Goal: Task Accomplishment & Management: Use online tool/utility

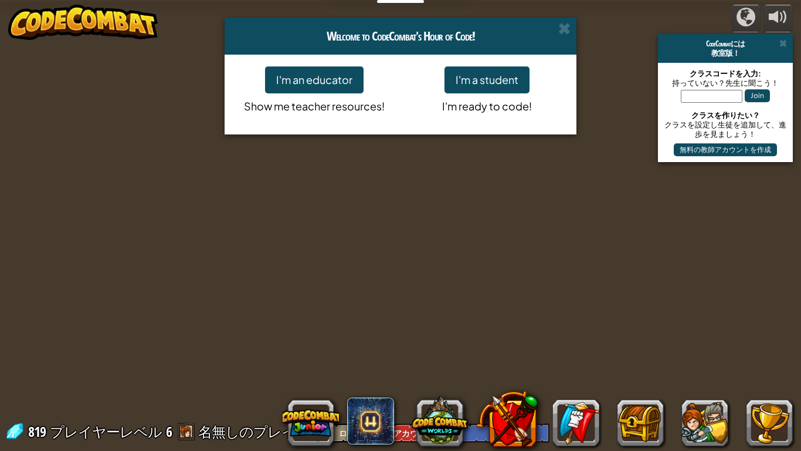
select select "ja"
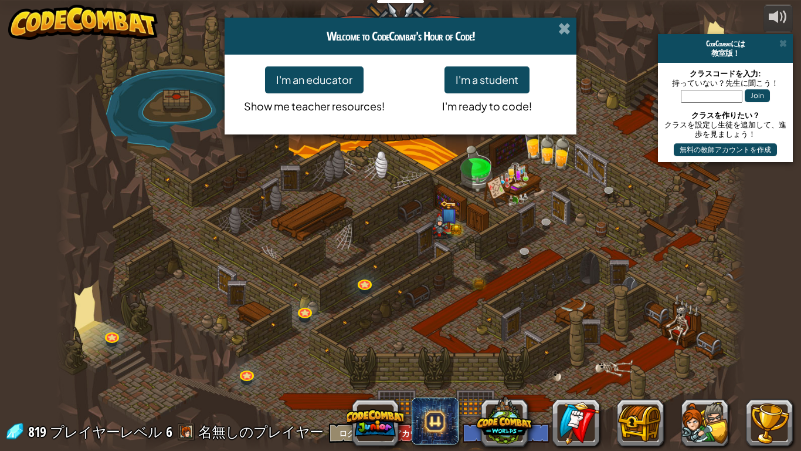
click at [560, 29] on span at bounding box center [564, 28] width 12 height 12
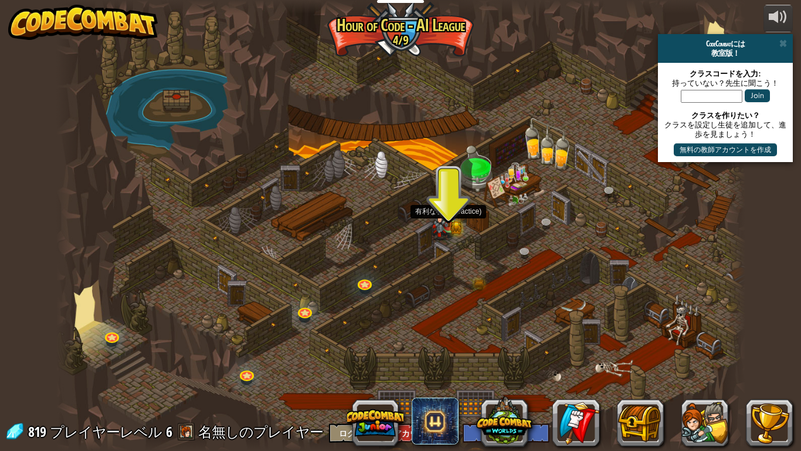
click at [443, 206] on img at bounding box center [449, 207] width 18 height 38
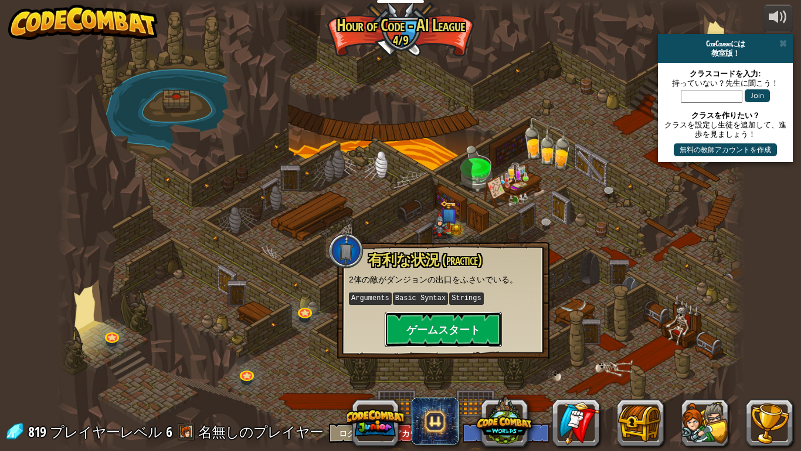
click at [436, 341] on button "ゲームスタート" at bounding box center [443, 329] width 117 height 35
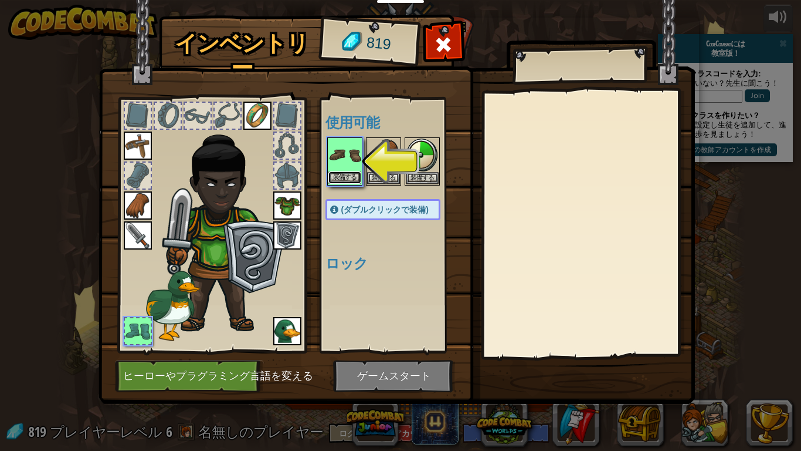
click at [357, 172] on button "装備する" at bounding box center [345, 177] width 33 height 12
click at [367, 172] on button "装備する" at bounding box center [383, 178] width 33 height 12
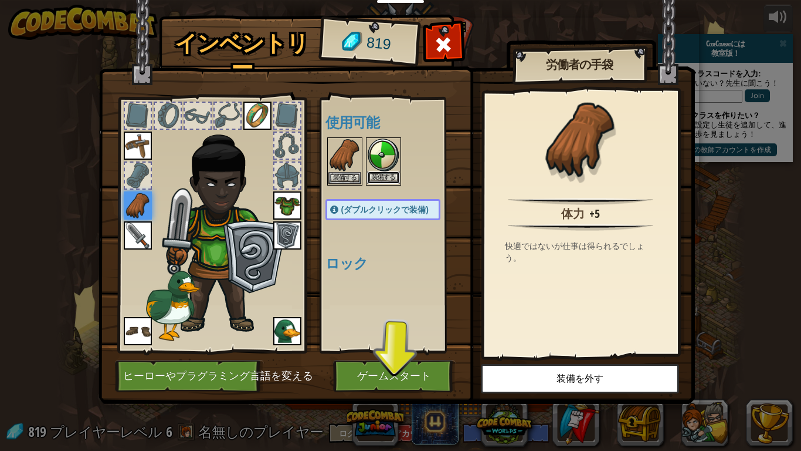
click at [370, 172] on button "装備する" at bounding box center [383, 177] width 33 height 12
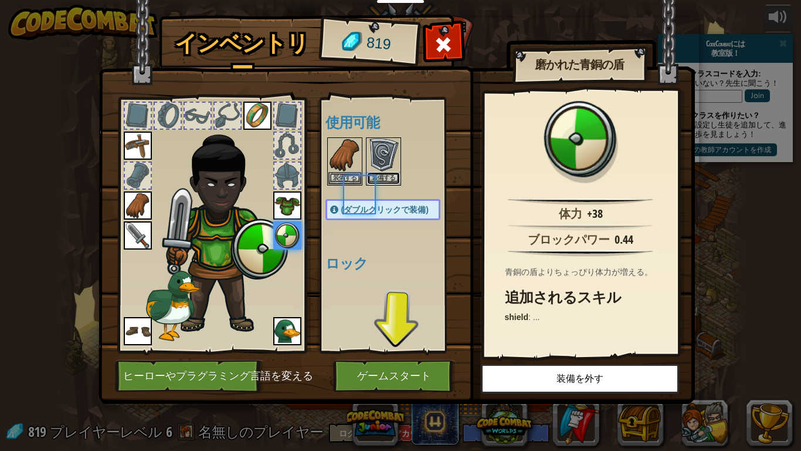
click at [370, 172] on button "装備する" at bounding box center [383, 178] width 33 height 12
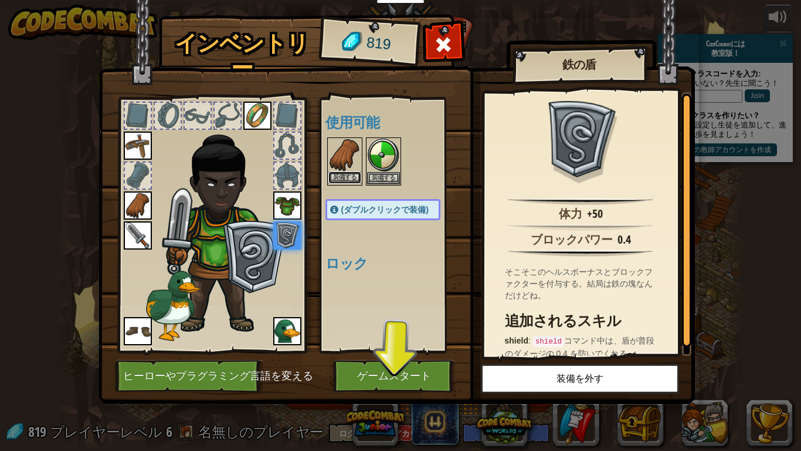
click at [356, 172] on button "装備する" at bounding box center [345, 177] width 33 height 12
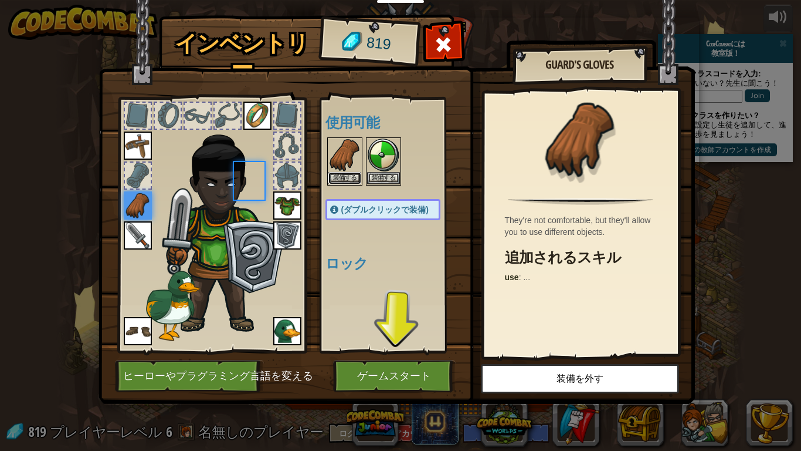
click at [356, 172] on button "装備する" at bounding box center [345, 178] width 33 height 12
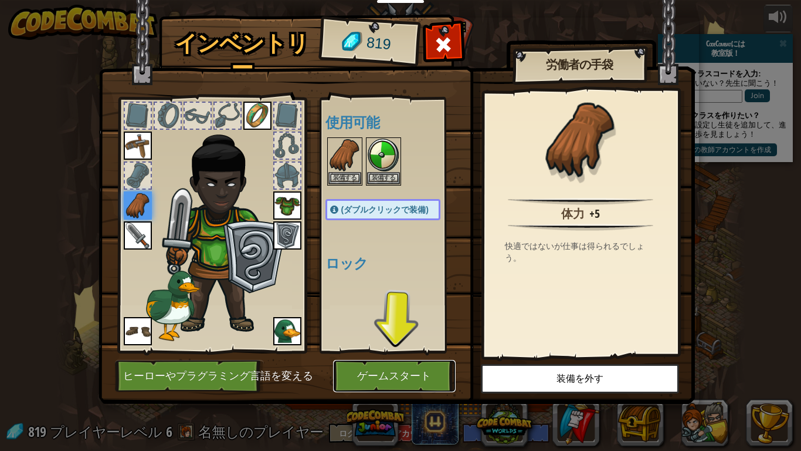
click at [370, 386] on button "ゲームスタート" at bounding box center [394, 376] width 123 height 32
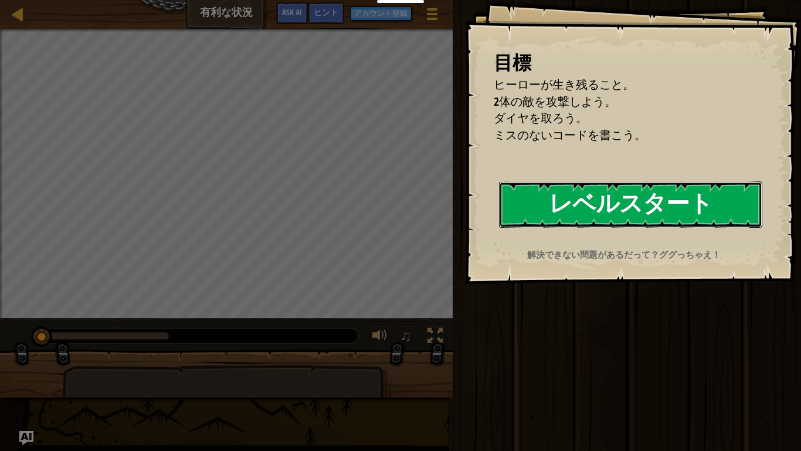
click at [572, 199] on button "レベルスタート" at bounding box center [630, 204] width 263 height 46
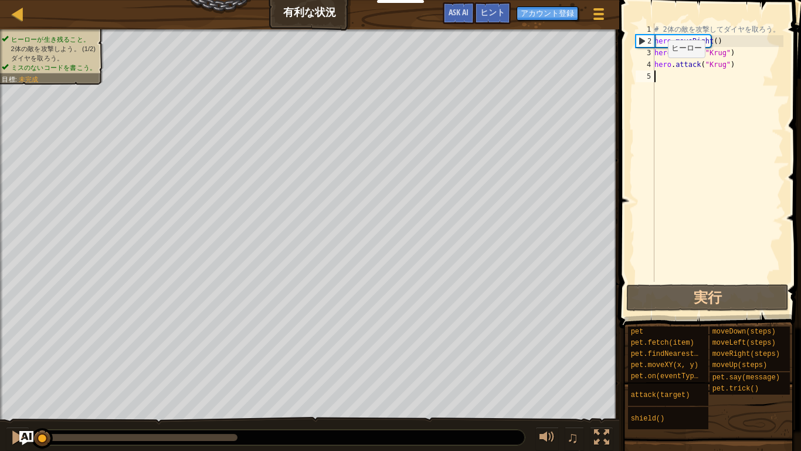
click at [716, 189] on div "# 2 体 の 敵 を 攻 撃 し て ダ イ ヤ を 取 ろ う 。 hero . moveRight ( ) hero . attack ( "Krug"…" at bounding box center [717, 164] width 131 height 282
type textarea "g"
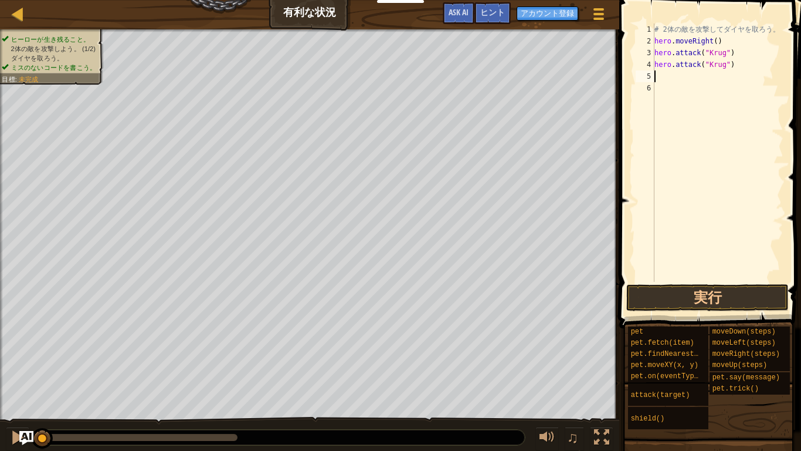
type textarea "h"
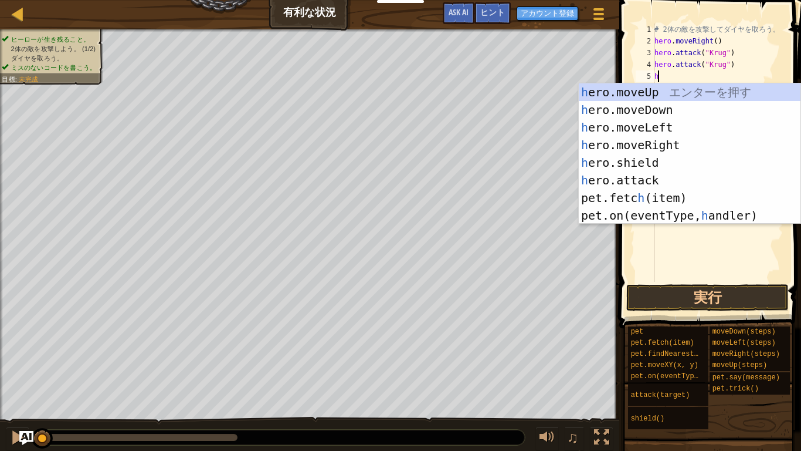
click at [669, 145] on div "h ero.moveUp エ ン タ ー を 押 す h ero.moveDown エ ン タ ー を 押 す h ero.moveLeft エ ン タ ー …" at bounding box center [690, 171] width 222 height 176
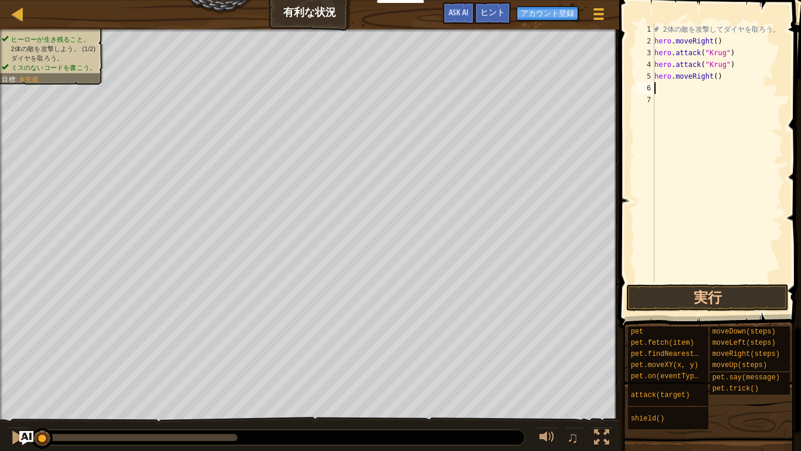
type textarea "h"
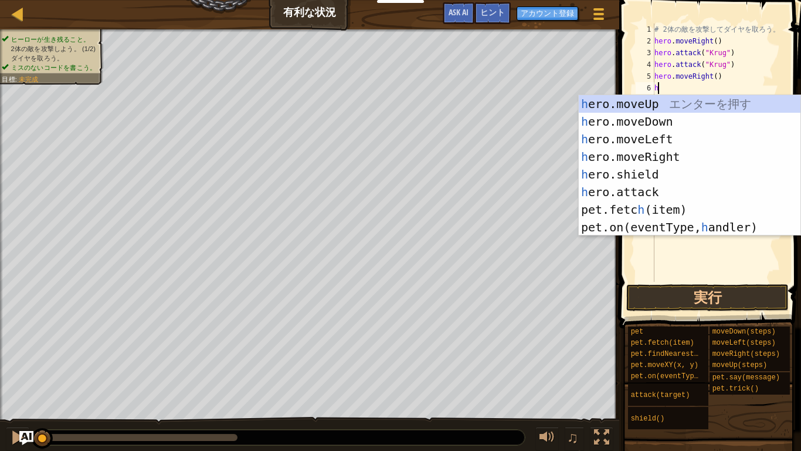
click at [676, 111] on div "h ero.moveUp エ ン タ ー を 押 す h ero.moveDown エ ン タ ー を 押 す h ero.moveLeft エ ン タ ー …" at bounding box center [690, 183] width 222 height 176
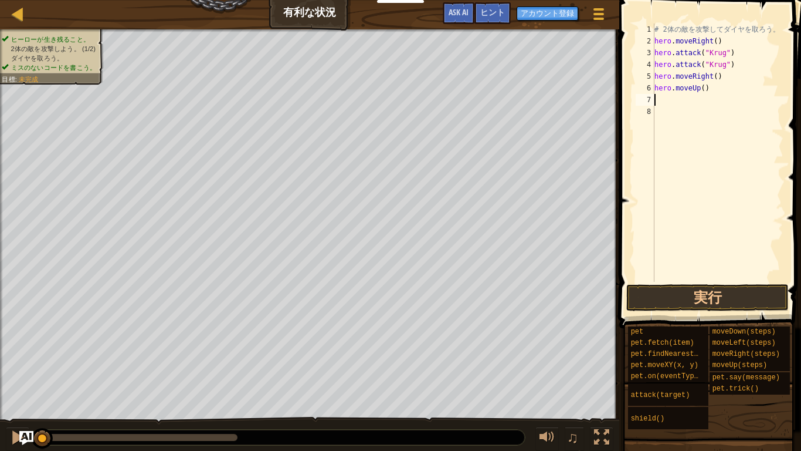
type textarea "h"
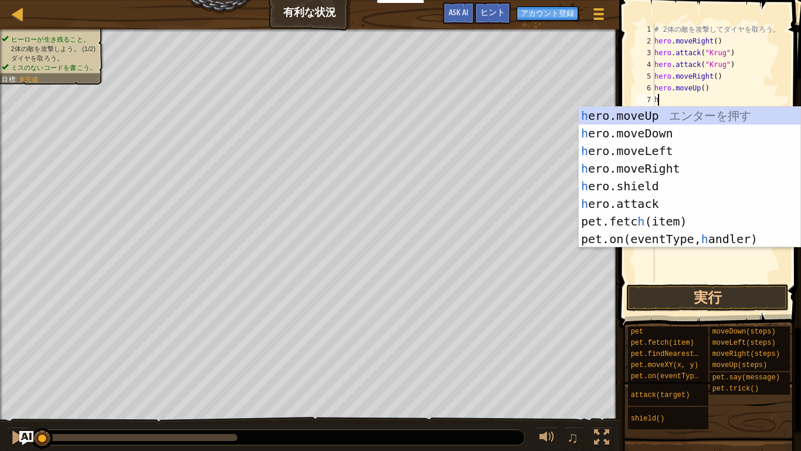
click at [652, 147] on div "h ero.moveUp エ ン タ ー を 押 す h ero.moveDown エ ン タ ー を 押 す h ero.moveLeft エ ン タ ー …" at bounding box center [690, 195] width 222 height 176
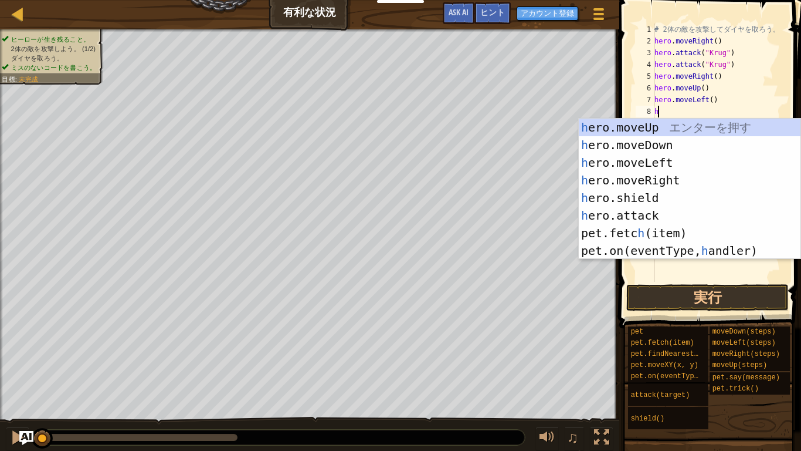
click at [652, 215] on div "h ero.moveUp エ ン タ ー を 押 す h ero.moveDown エ ン タ ー を 押 す h ero.moveLeft エ ン タ ー …" at bounding box center [690, 207] width 222 height 176
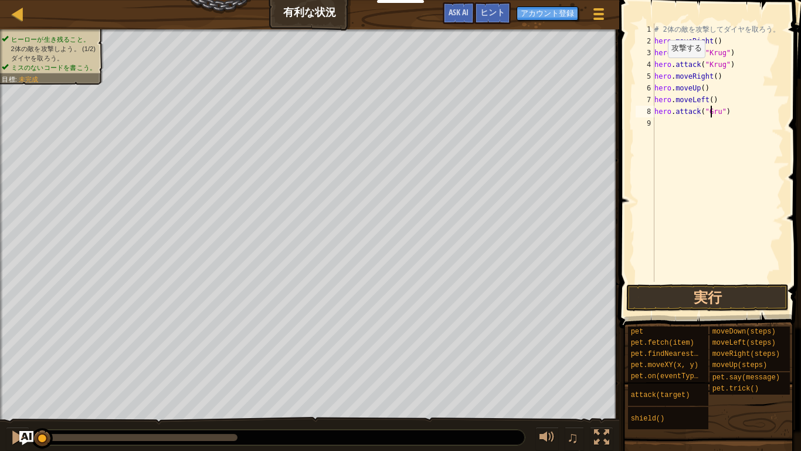
scroll to position [5, 5]
type textarea "hero.attack("Grump")"
click at [658, 127] on div "# 2 体 の 敵 を 攻 撃 し て ダ イ ヤ を 取 ろ う 。 hero . moveRight ( ) hero . attack ( "Krug"…" at bounding box center [717, 164] width 131 height 282
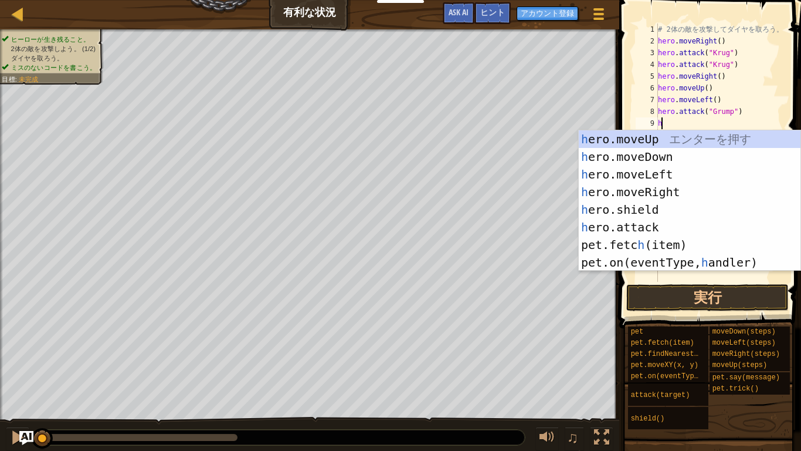
click at [631, 229] on div "h ero.moveUp エ ン タ ー を 押 す h ero.moveDown エ ン タ ー を 押 す h ero.moveLeft エ ン タ ー …" at bounding box center [690, 218] width 222 height 176
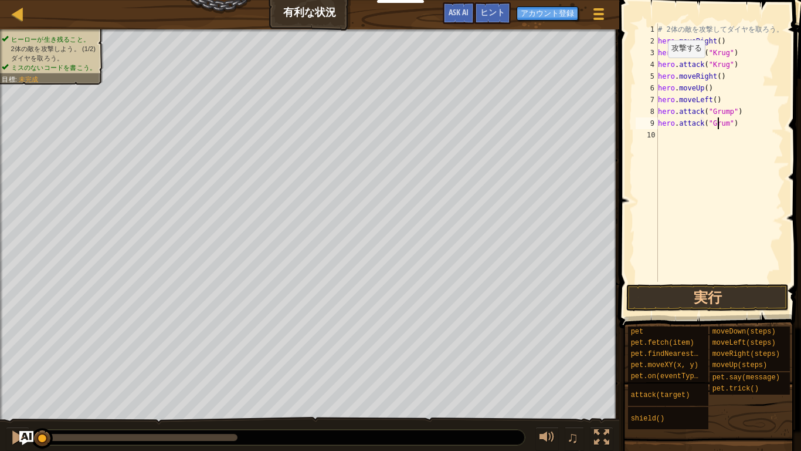
scroll to position [5, 5]
type textarea "hero.attack("Grump")"
click at [652, 135] on div "10" at bounding box center [647, 135] width 22 height 12
type textarea "h"
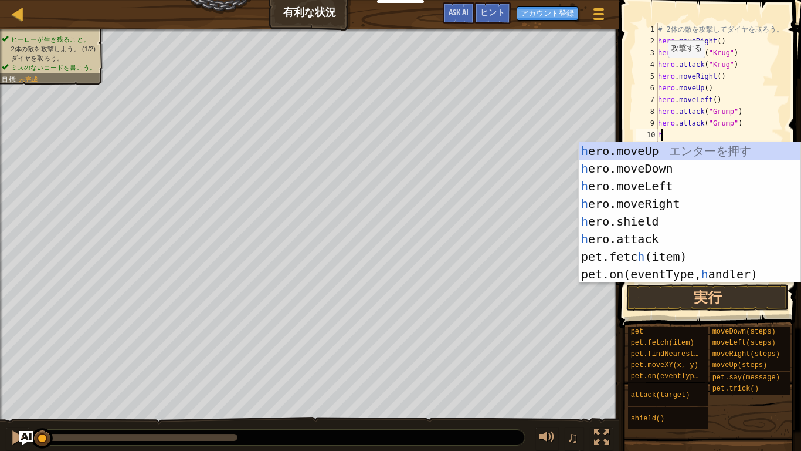
click at [654, 188] on div "h ero.moveUp エ ン タ ー を 押 す h ero.moveDown エ ン タ ー を 押 す h ero.moveLeft エ ン タ ー …" at bounding box center [690, 230] width 222 height 176
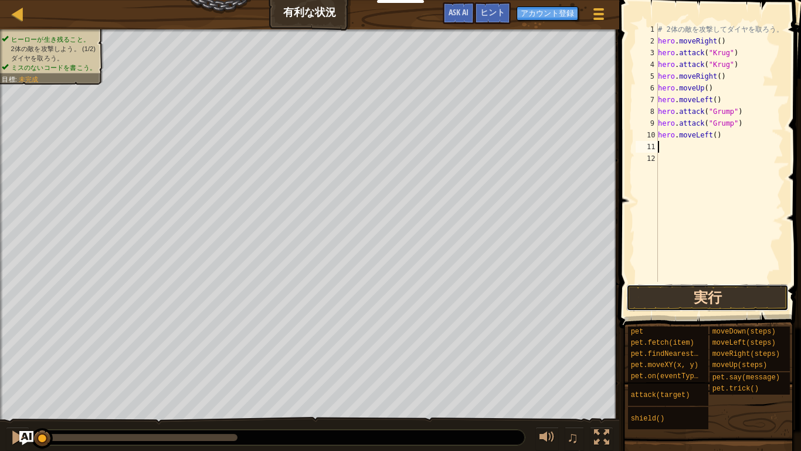
click at [732, 292] on button "実行" at bounding box center [708, 297] width 162 height 27
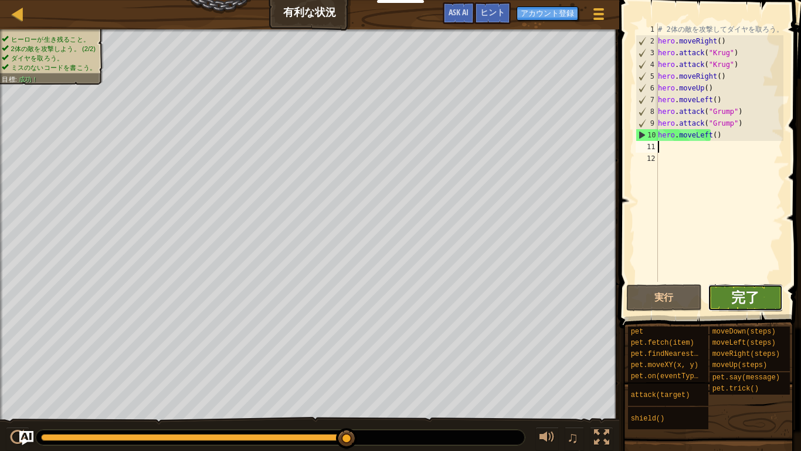
click at [759, 301] on span "完了" at bounding box center [746, 296] width 28 height 19
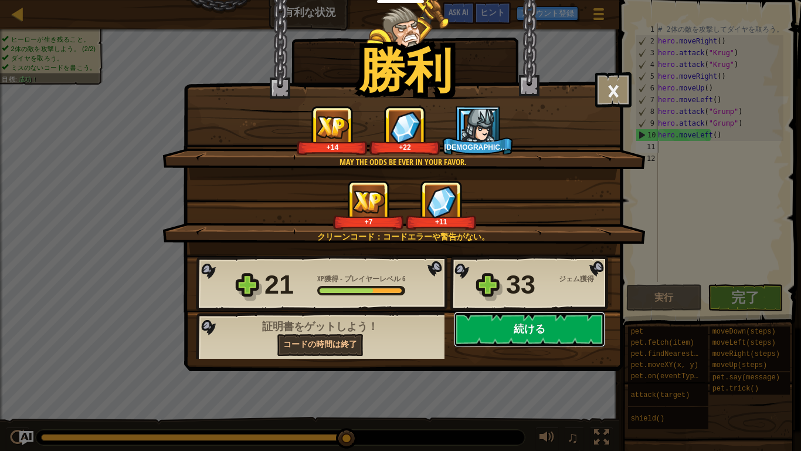
click at [535, 336] on button "続ける" at bounding box center [529, 329] width 151 height 35
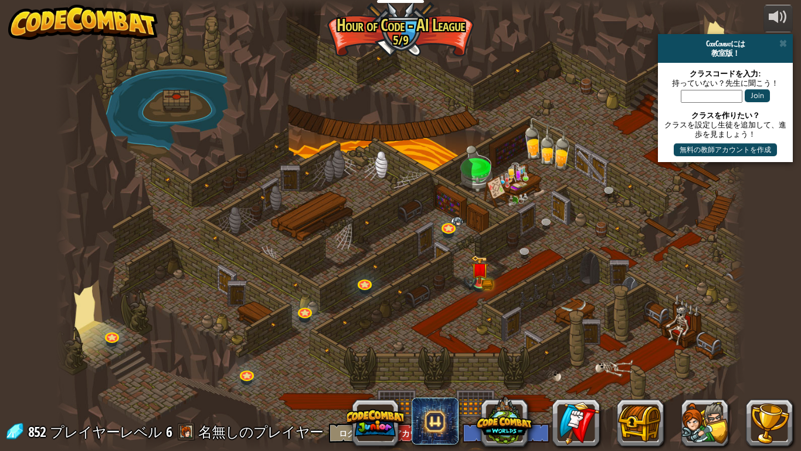
select select "ja"
click at [481, 272] on img at bounding box center [479, 262] width 18 height 38
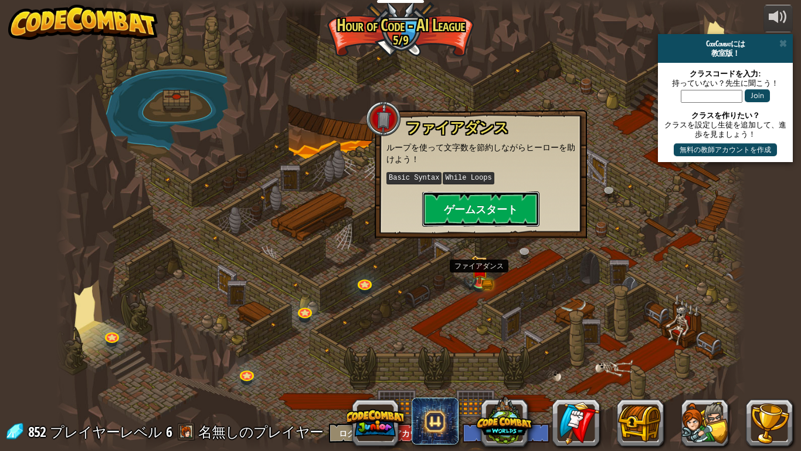
click at [510, 212] on button "ゲームスタート" at bounding box center [480, 208] width 117 height 35
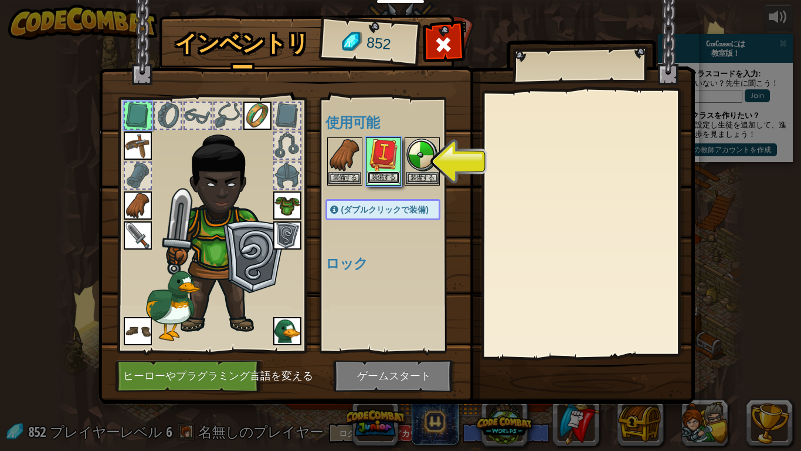
click at [389, 178] on button "装備する" at bounding box center [383, 177] width 33 height 12
click at [406, 180] on button "装備する" at bounding box center [422, 177] width 33 height 12
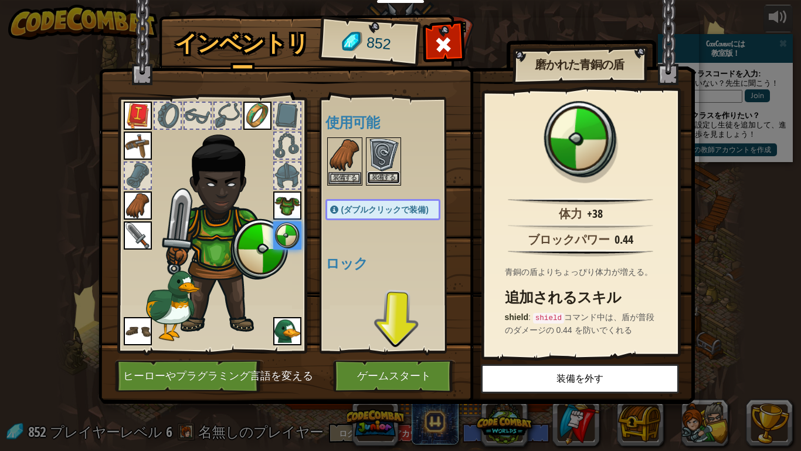
click at [386, 176] on button "装備する" at bounding box center [383, 177] width 33 height 12
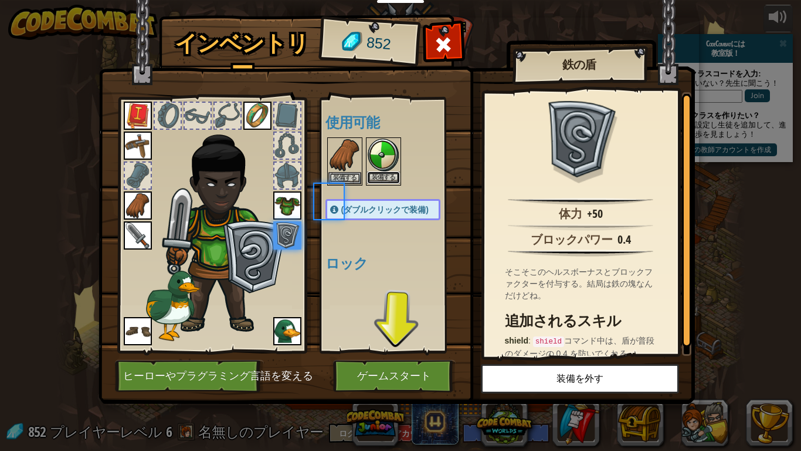
click at [386, 182] on button "装備する" at bounding box center [383, 177] width 33 height 12
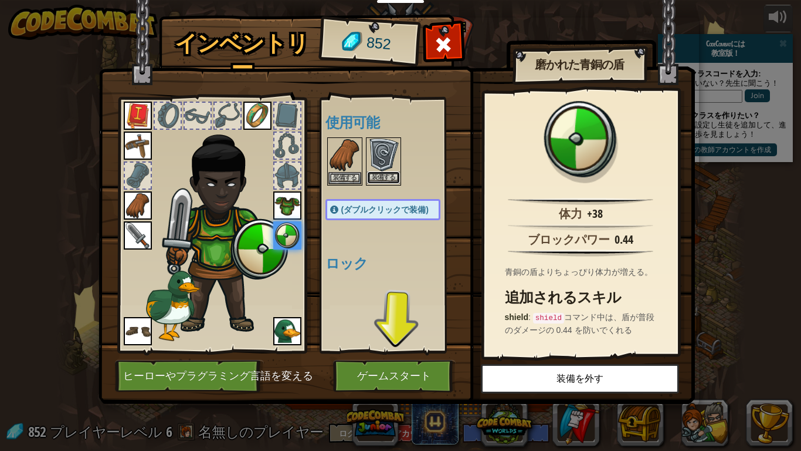
click at [392, 175] on button "装備する" at bounding box center [383, 177] width 33 height 12
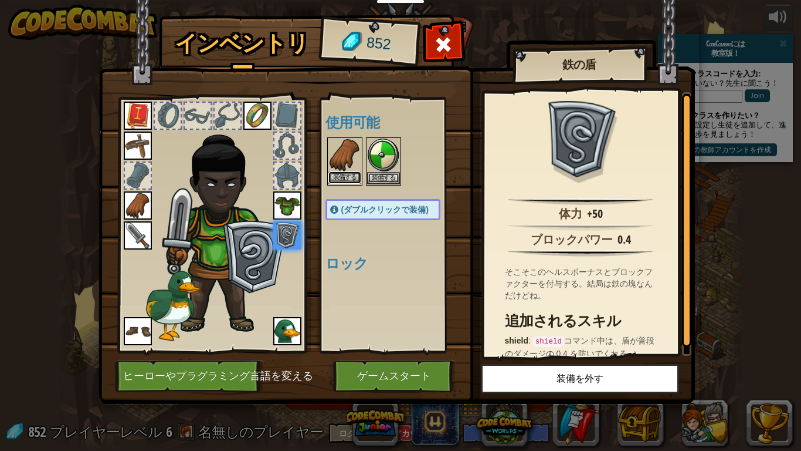
click at [343, 176] on button "装備する" at bounding box center [345, 177] width 33 height 12
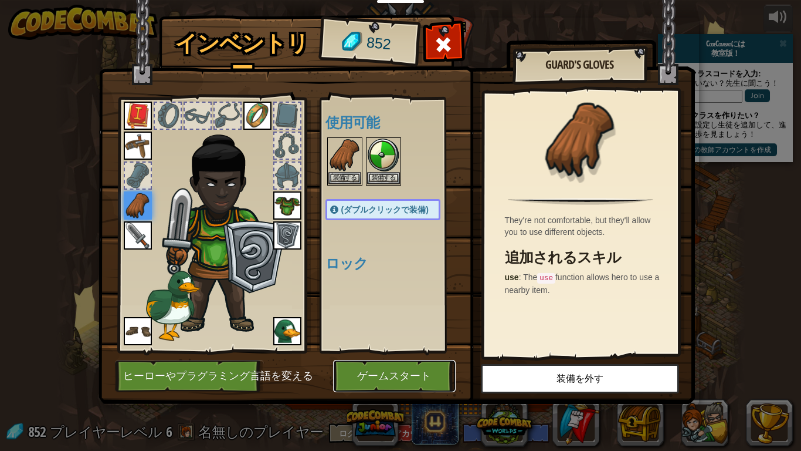
click at [415, 375] on button "ゲームスタート" at bounding box center [394, 376] width 123 height 32
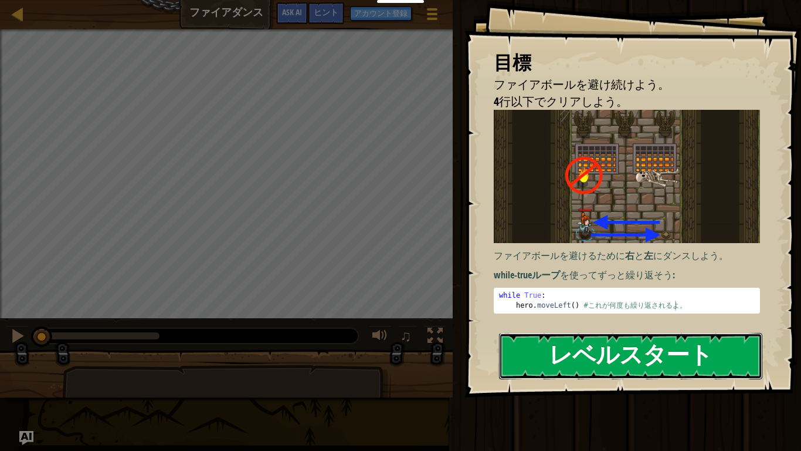
click at [648, 356] on button "レベルスタート" at bounding box center [630, 356] width 263 height 46
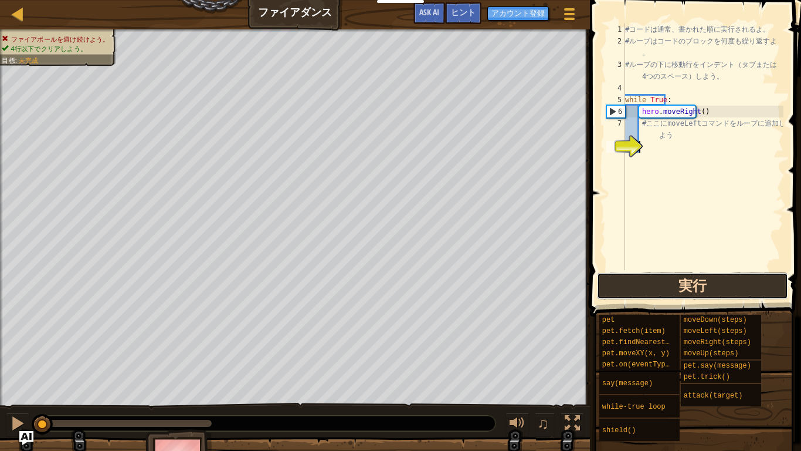
click at [699, 295] on button "実行" at bounding box center [692, 285] width 191 height 27
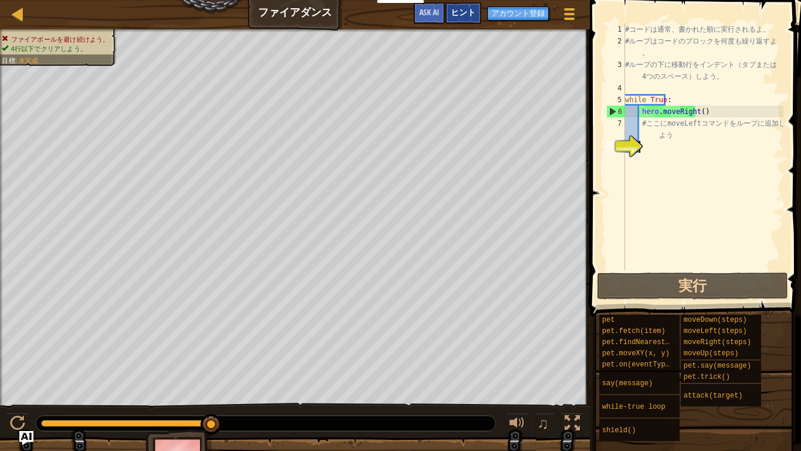
click at [455, 11] on span "ヒント" at bounding box center [463, 11] width 25 height 11
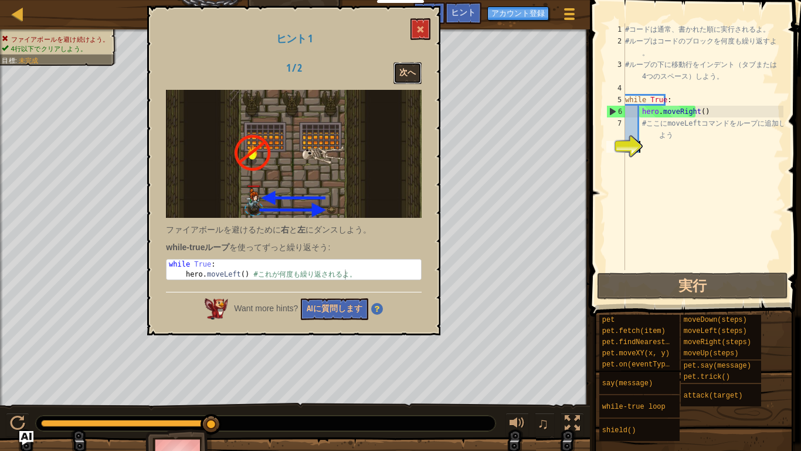
click at [412, 65] on button "次へ" at bounding box center [408, 73] width 28 height 22
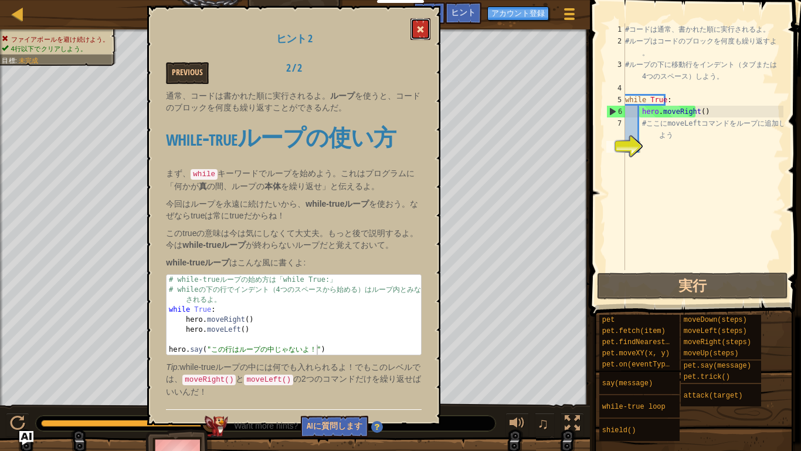
click at [425, 33] on span at bounding box center [421, 29] width 8 height 8
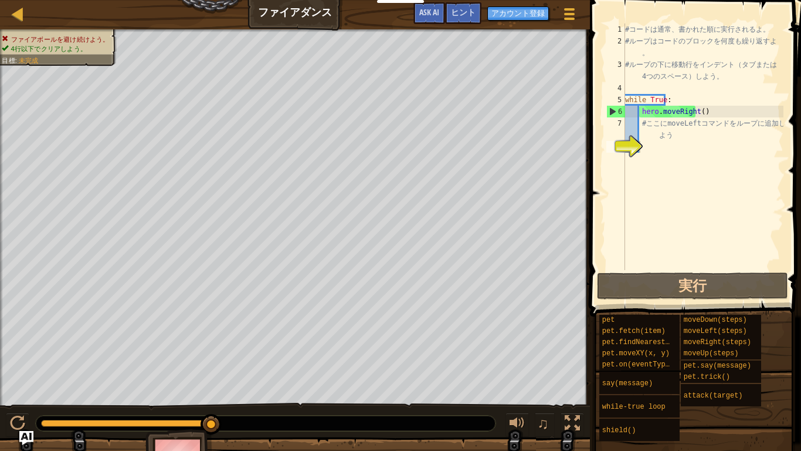
click at [625, 148] on div "8" at bounding box center [616, 147] width 19 height 12
type textarea "h"
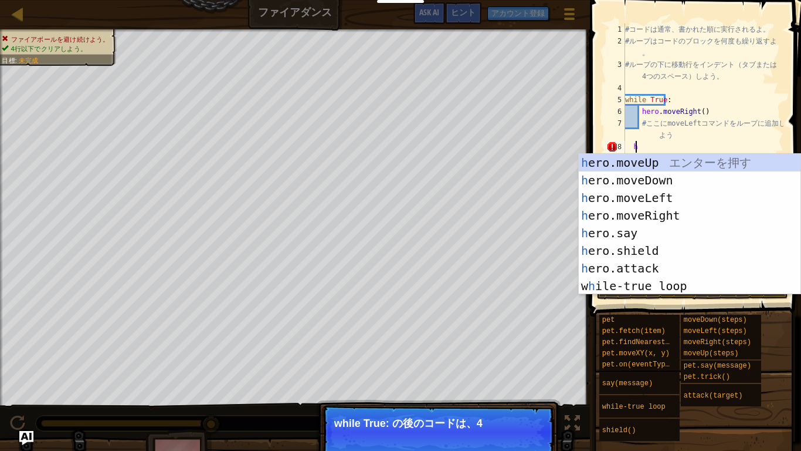
click at [655, 198] on div "h ero.moveUp エ ン タ ー を 押 す h ero.moveDown エ ン タ ー を 押 す h ero.moveLeft エ ン タ ー …" at bounding box center [690, 242] width 222 height 176
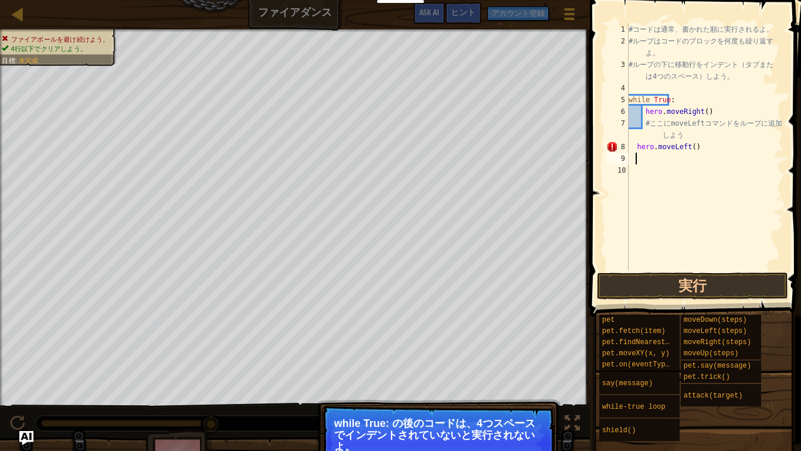
type textarea "h"
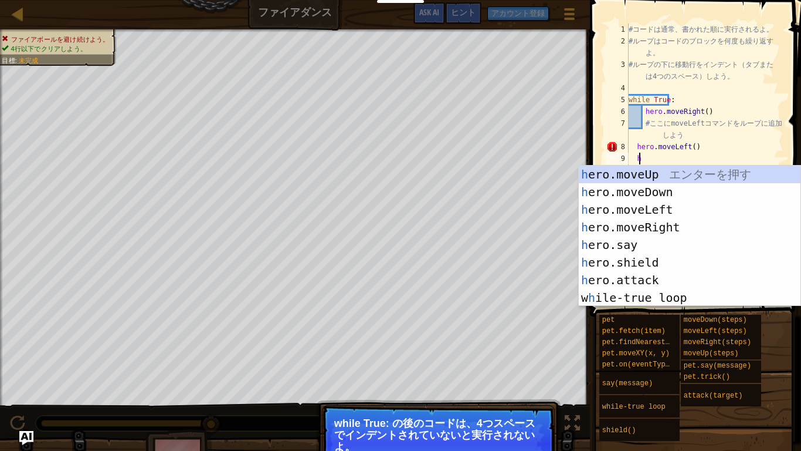
click at [659, 229] on div "h ero.moveUp エ ン タ ー を 押 す h ero.moveDown エ ン タ ー を 押 す h ero.moveLeft エ ン タ ー …" at bounding box center [690, 253] width 222 height 176
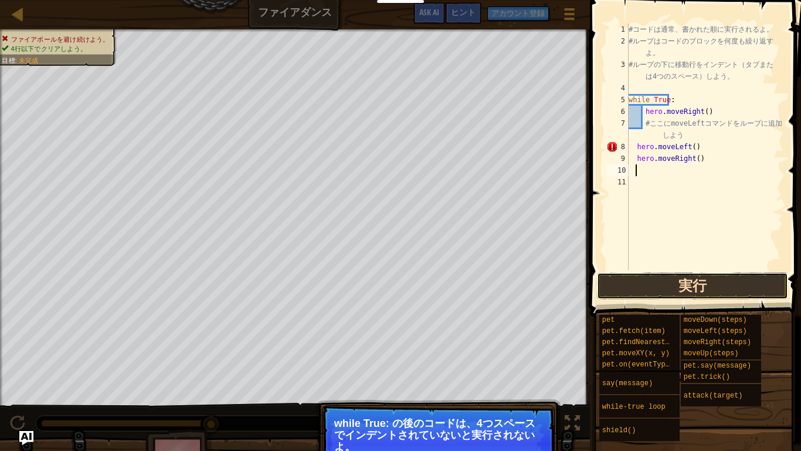
click at [690, 280] on button "実行" at bounding box center [692, 285] width 191 height 27
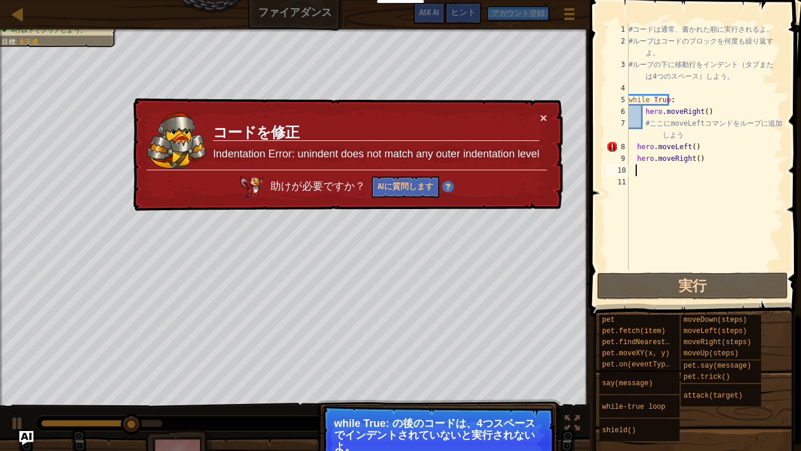
click at [702, 146] on div "# コ ー ド は 通 常 、 書 か れ た 順 に 実 行 さ れ る よ 。 # ル ー プ は コ ー ド の ブ ロ ッ ク を 何 度 も 繰 り…" at bounding box center [705, 158] width 157 height 270
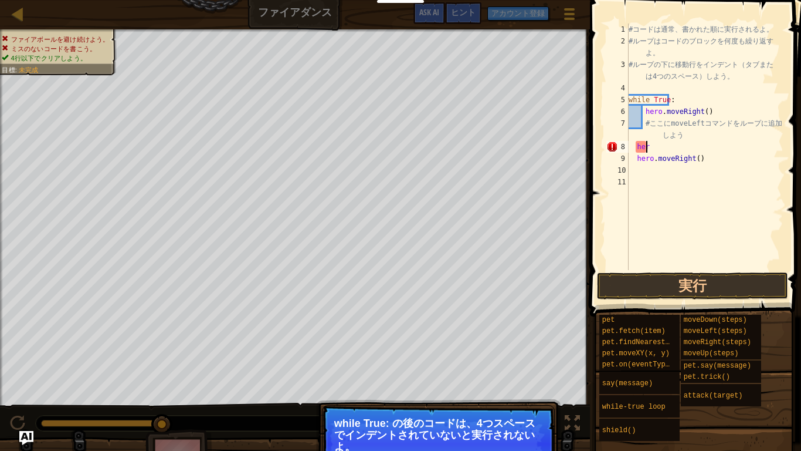
type textarea "h"
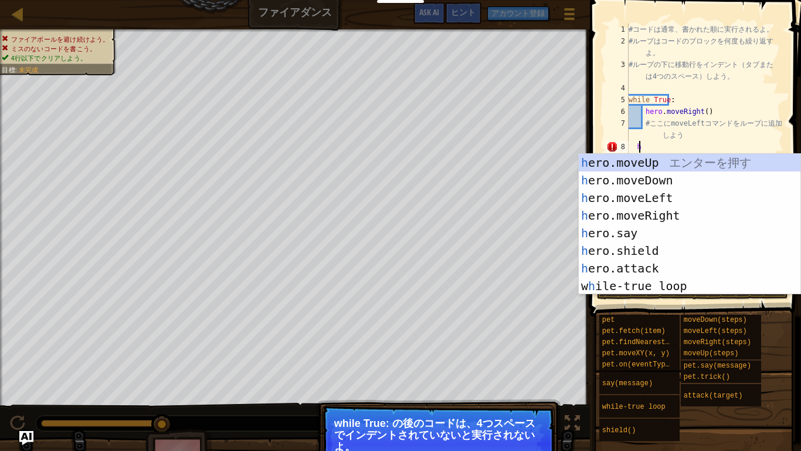
click at [656, 221] on div "h ero.moveUp エ ン タ ー を 押 す h ero.moveDown エ ン タ ー を 押 す h ero.moveLeft エ ン タ ー …" at bounding box center [690, 242] width 222 height 176
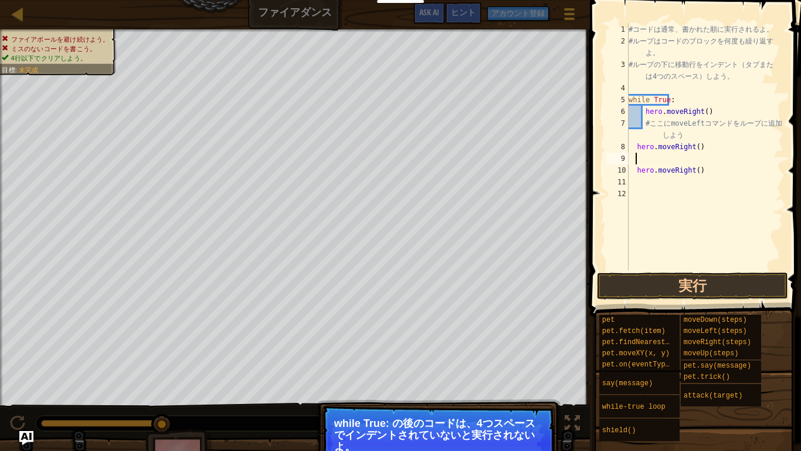
click at [690, 174] on div "# コ ー ド は 通 常 、 書 か れ た 順 に 実 行 さ れ る よ 。 # ル ー プ は コ ー ド の ブ ロ ッ ク を 何 度 も 繰 り…" at bounding box center [705, 158] width 157 height 270
type textarea "h"
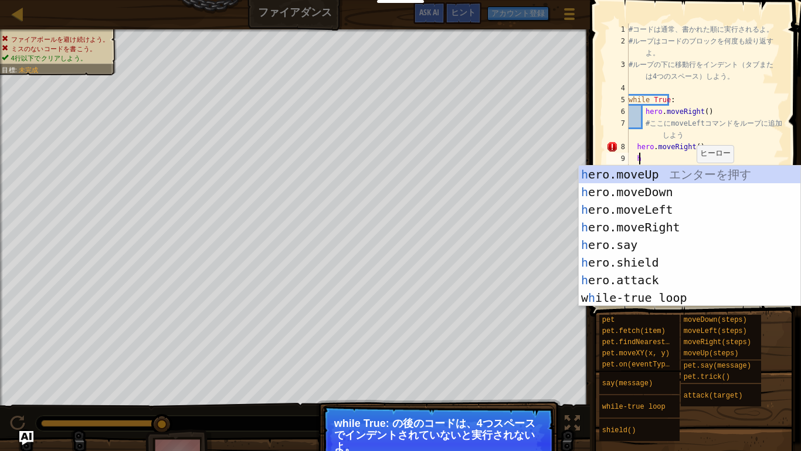
click at [651, 209] on div "h ero.moveUp エ ン タ ー を 押 す h ero.moveDown エ ン タ ー を 押 す h ero.moveLeft エ ン タ ー …" at bounding box center [690, 253] width 222 height 176
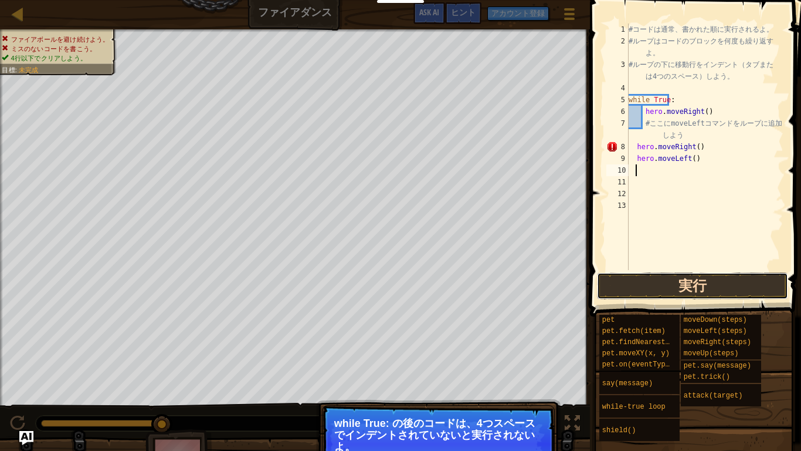
click at [671, 291] on button "実行" at bounding box center [692, 285] width 191 height 27
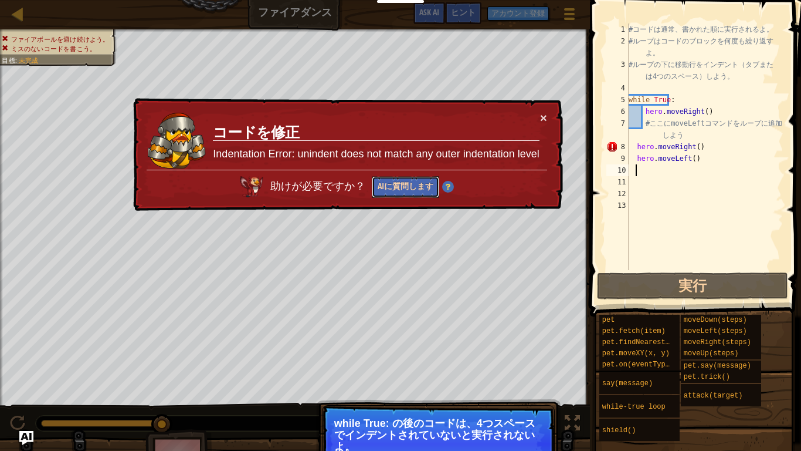
click at [411, 192] on button "AIに質問します" at bounding box center [405, 187] width 67 height 22
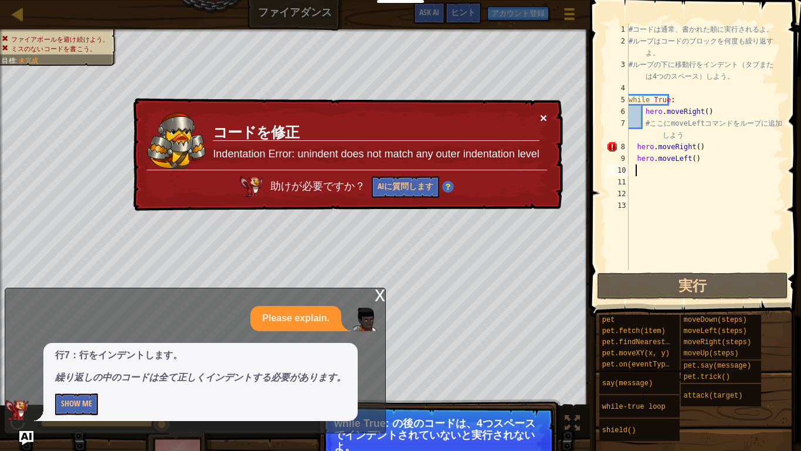
click at [546, 119] on button "×" at bounding box center [543, 117] width 7 height 12
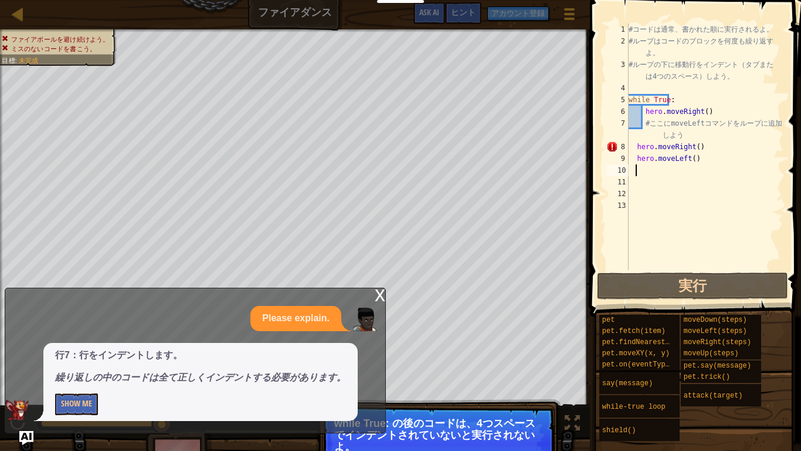
click at [376, 298] on div "x" at bounding box center [380, 294] width 11 height 12
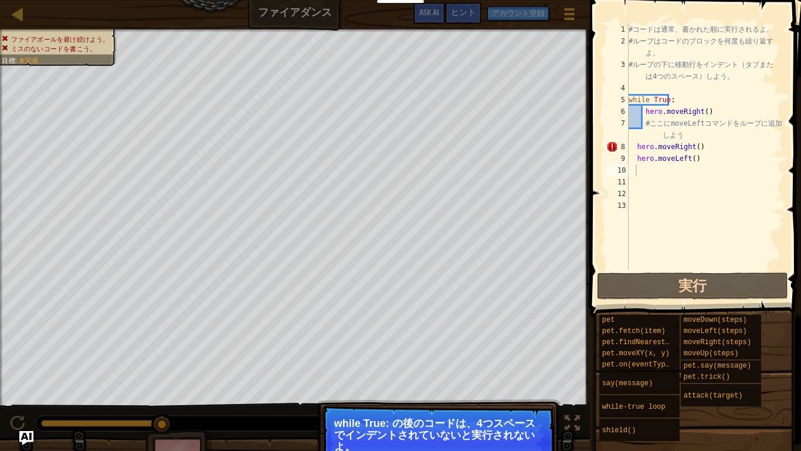
click at [701, 151] on div "# コ ー ド は 通 常 、 書 か れ た 順 に 実 行 さ れ る よ 。 # ル ー プ は コ ー ド の ブ ロ ッ ク を 何 度 も 繰 り…" at bounding box center [705, 158] width 157 height 270
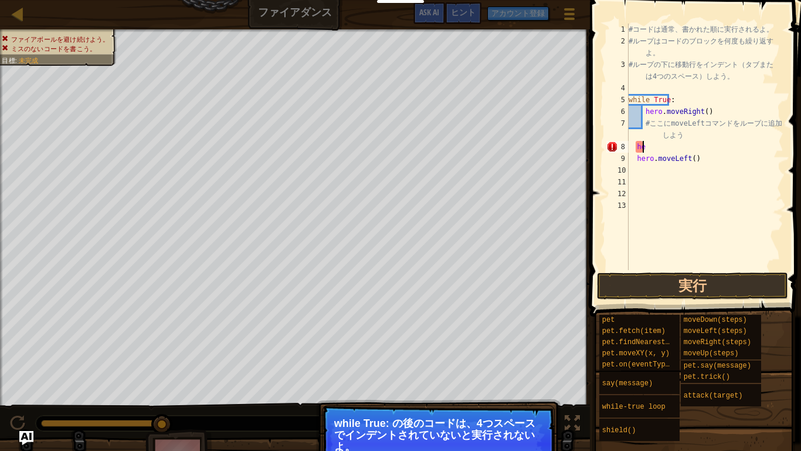
type textarea "h"
click at [702, 283] on button "実行" at bounding box center [692, 285] width 191 height 27
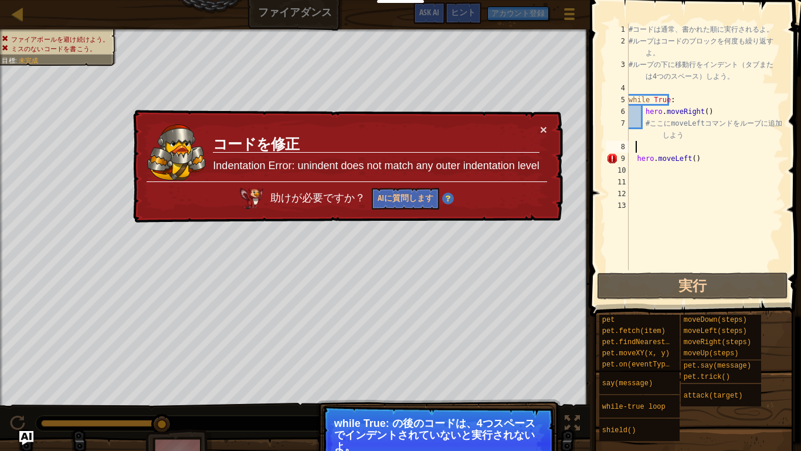
click at [703, 161] on div "# コ ー ド は 通 常 、 書 か れ た 順 に 実 行 さ れ る よ 。 # ル ー プ は コ ー ド の ブ ロ ッ ク を 何 度 も 繰 り…" at bounding box center [705, 158] width 157 height 270
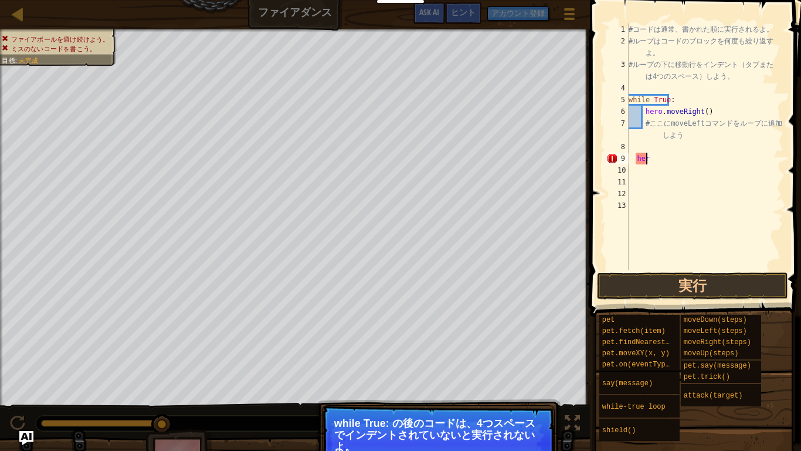
type textarea "h"
click at [625, 140] on div "7" at bounding box center [618, 128] width 22 height 23
type textarea "j"
click at [641, 131] on div "# コ ー ド は 通 常 、 書 か れ た 順 に 実 行 さ れ る よ 。 # ル ー プ は コ ー ド の ブ ロ ッ ク を 何 度 も 繰 り…" at bounding box center [705, 158] width 157 height 270
type textarea "# ここにmoveLeftコマンドをループに追加しよう"
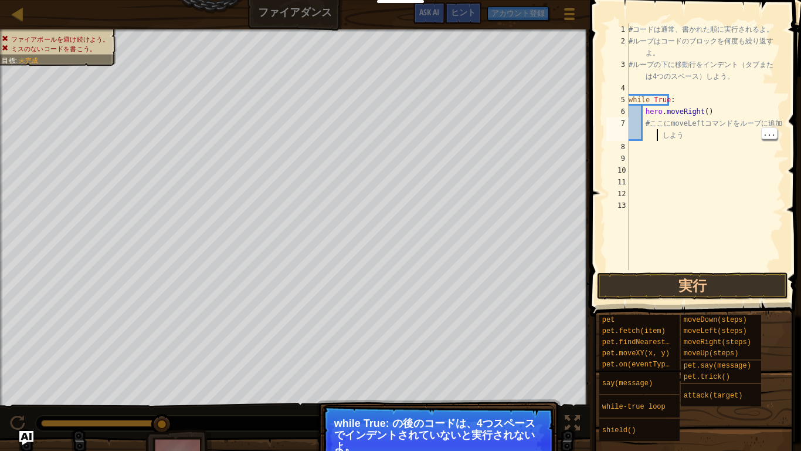
click at [657, 136] on div "# コ ー ド は 通 常 、 書 か れ た 順 に 実 行 さ れ る よ 。 # ル ー プ は コ ー ド の ブ ロ ッ ク を 何 度 も 繰 り…" at bounding box center [705, 158] width 157 height 270
click at [629, 141] on div "# コ ー ド は 通 常 、 書 か れ た 順 に 実 行 さ れ る よ 。 # ル ー プ は コ ー ド の ブ ロ ッ ク を 何 度 も 繰 り…" at bounding box center [705, 158] width 157 height 270
click at [683, 136] on div "# コ ー ド は 通 常 、 書 か れ た 順 に 実 行 さ れ る よ 。 # ル ー プ は コ ー ド の ブ ロ ッ ク を 何 度 も 繰 り…" at bounding box center [705, 158] width 157 height 270
type textarea "#"
type textarea "h"
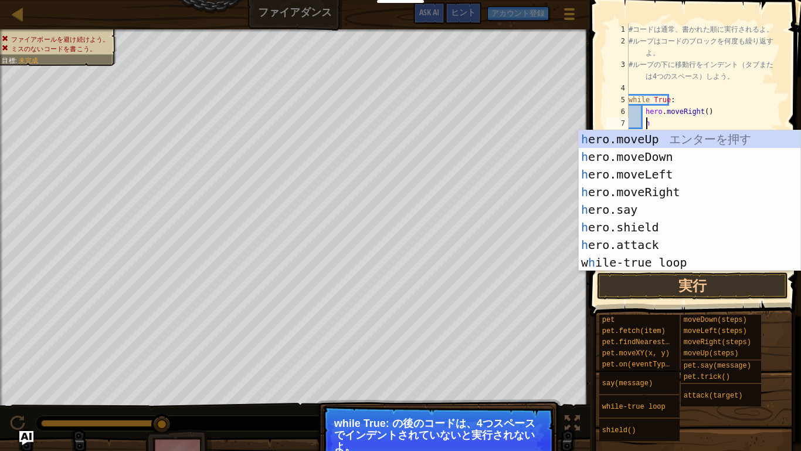
scroll to position [5, 1]
click at [653, 195] on div "h ero.moveUp エ ン タ ー を 押 す h ero.moveDown エ ン タ ー を 押 す h ero.moveLeft エ ン タ ー …" at bounding box center [690, 218] width 222 height 176
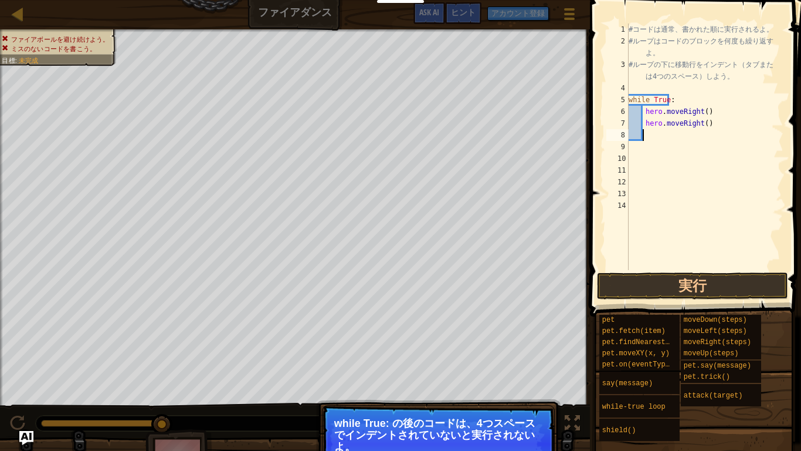
type textarea "h"
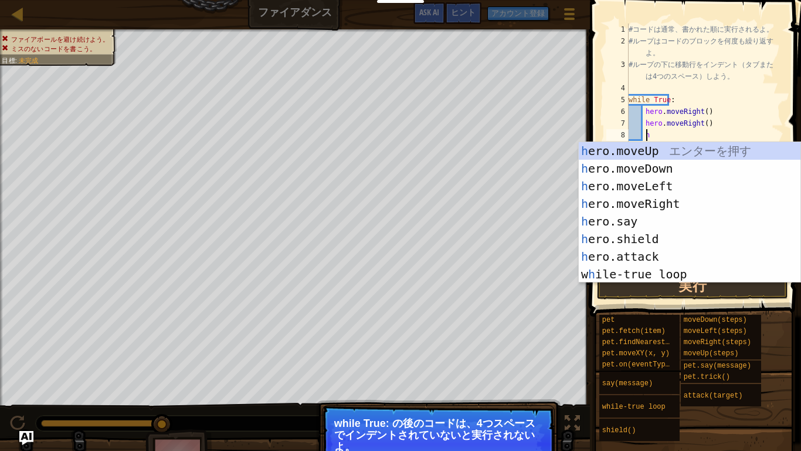
click at [656, 188] on div "h ero.moveUp エ ン タ ー を 押 す h ero.moveDown エ ン タ ー を 押 す h ero.moveLeft エ ン タ ー …" at bounding box center [690, 230] width 222 height 176
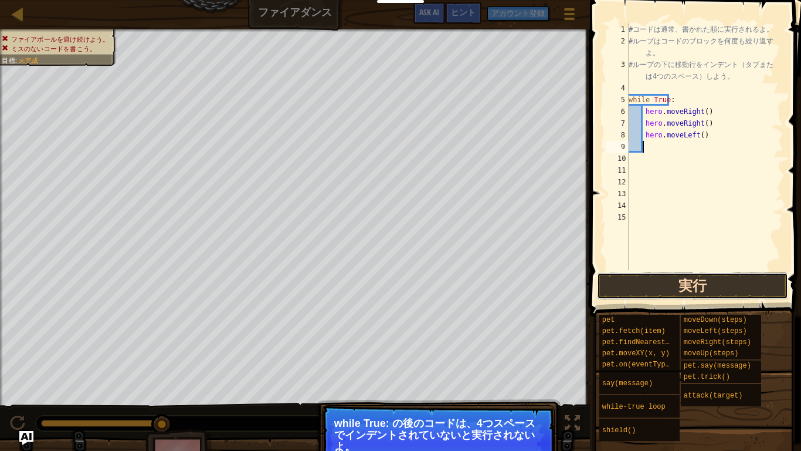
click at [685, 288] on button "実行" at bounding box center [692, 285] width 191 height 27
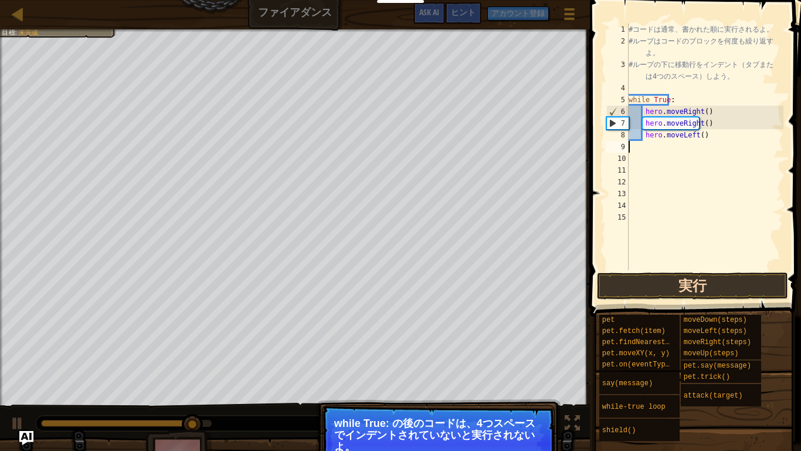
scroll to position [5, 0]
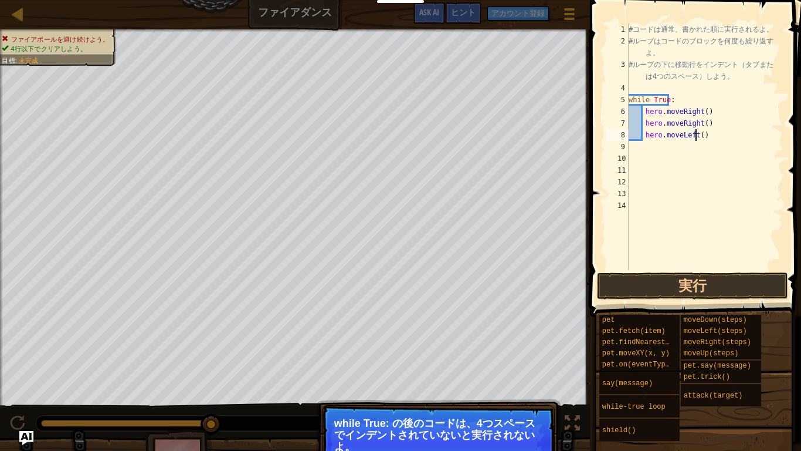
click at [698, 124] on div "# コ ー ド は 通 常 、 書 か れ た 順 に 実 行 さ れ る よ 。 # ル ー プ は コ ー ド の ブ ロ ッ ク を 何 度 も 繰 り…" at bounding box center [705, 158] width 157 height 270
type textarea "h"
click at [699, 141] on div "# コ ー ド は 通 常 、 書 か れ た 順 に 実 行 さ れ る よ 。 # ル ー プ は コ ー ド の ブ ロ ッ ク を 何 度 も 繰 り…" at bounding box center [705, 158] width 157 height 270
type textarea "h"
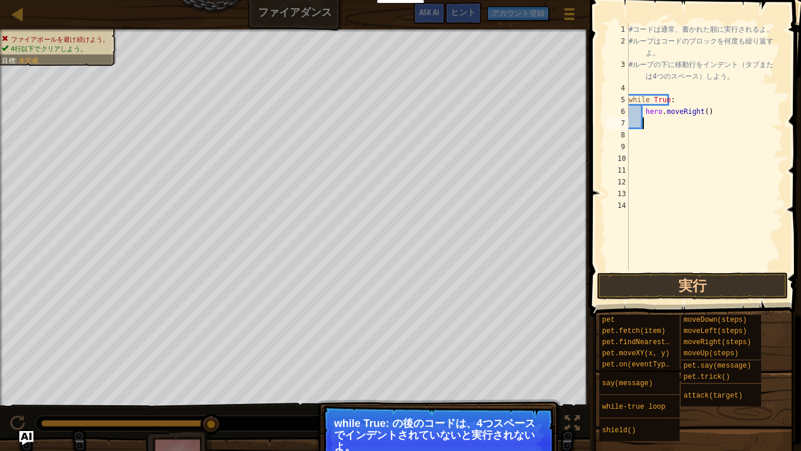
scroll to position [5, 1]
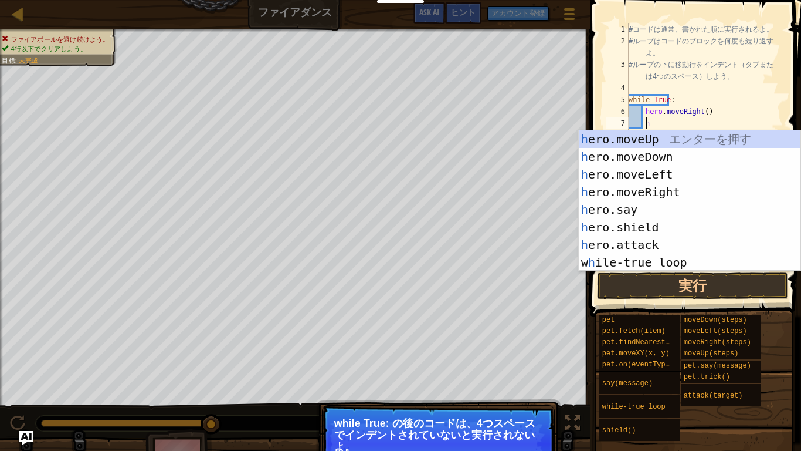
click at [646, 175] on div "h ero.moveUp エ ン タ ー を 押 す h ero.moveDown エ ン タ ー を 押 す h ero.moveLeft エ ン タ ー …" at bounding box center [690, 218] width 222 height 176
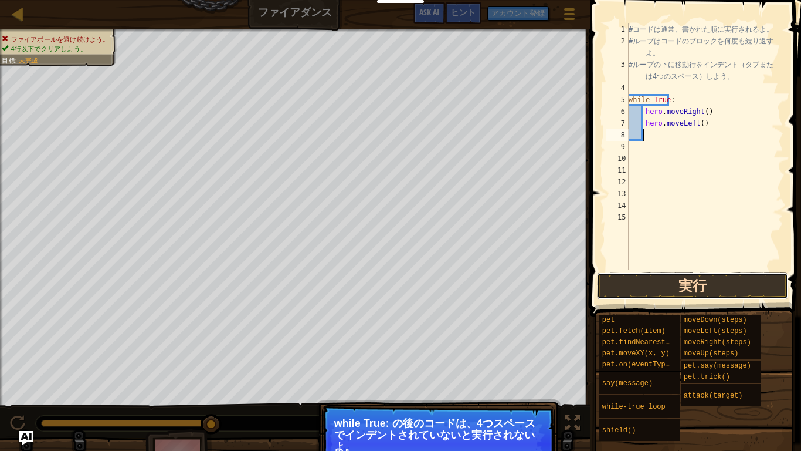
click at [728, 286] on button "実行" at bounding box center [692, 285] width 191 height 27
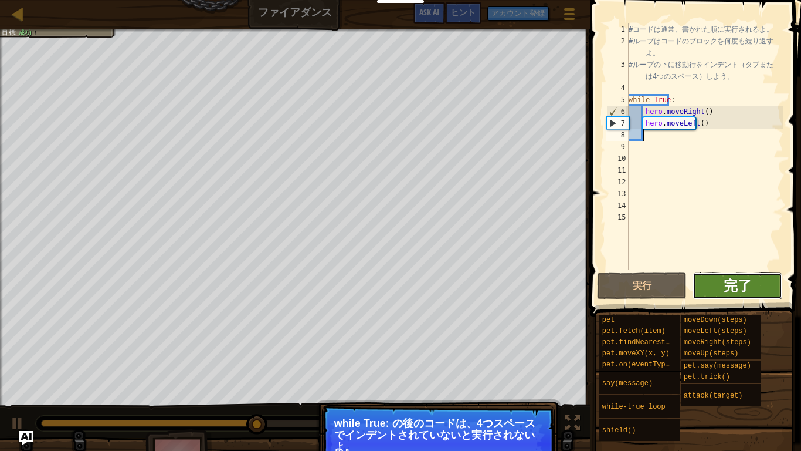
click at [749, 285] on span "完了" at bounding box center [738, 285] width 28 height 19
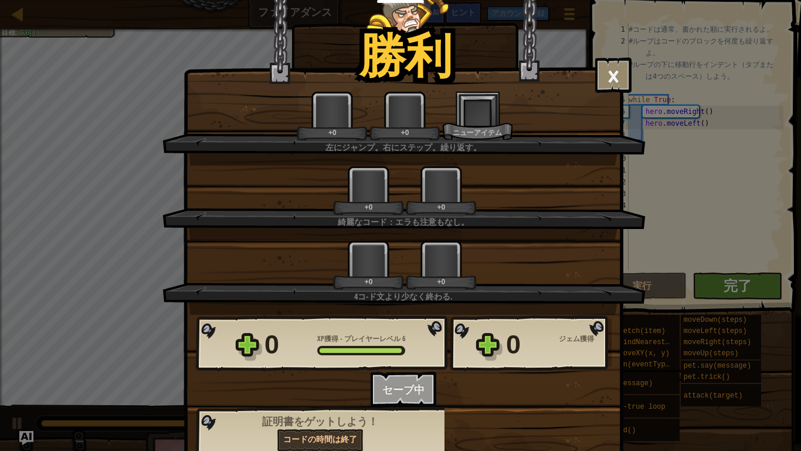
scroll to position [0, 0]
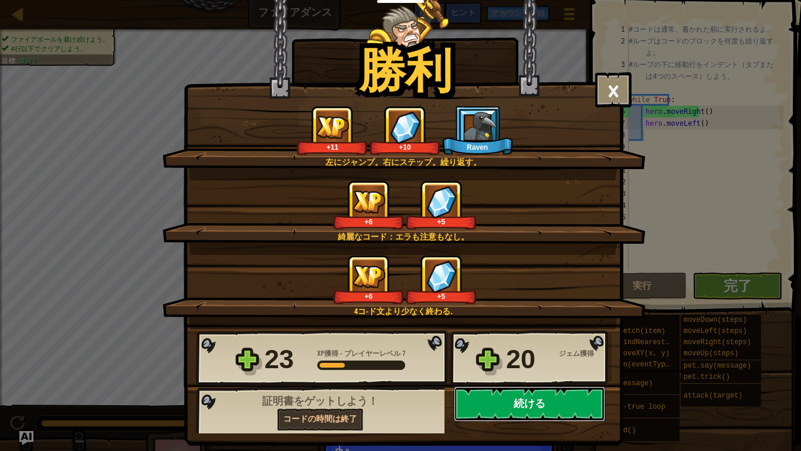
click at [556, 408] on button "続ける" at bounding box center [529, 403] width 151 height 35
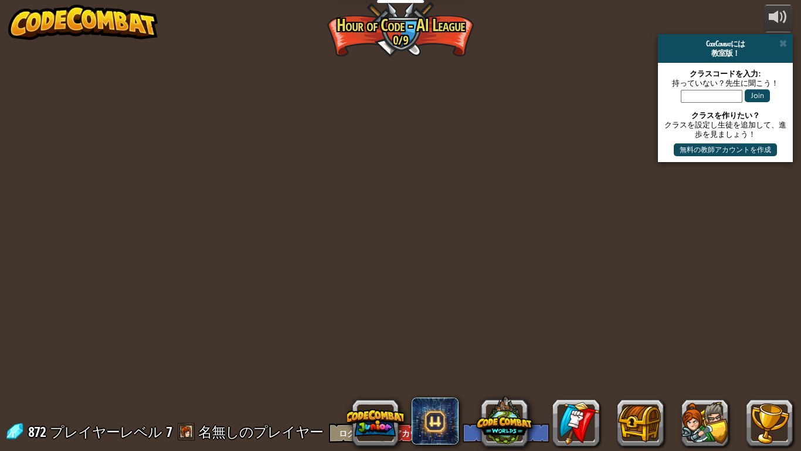
select select "ja"
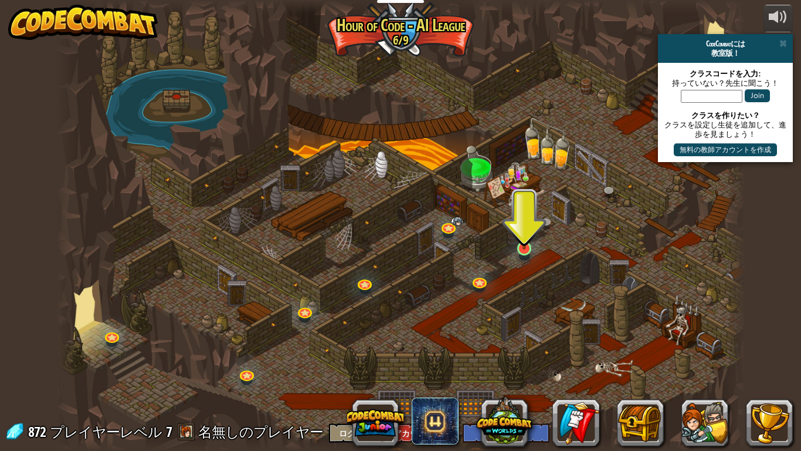
click at [527, 242] on img at bounding box center [525, 229] width 18 height 40
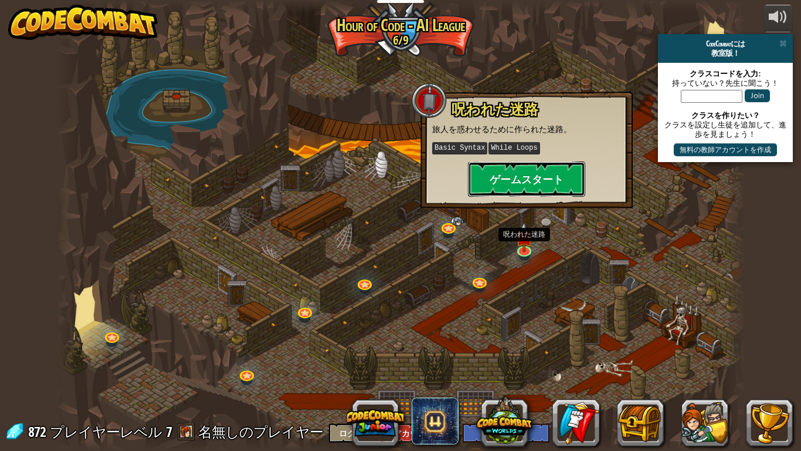
click at [547, 178] on button "ゲームスタート" at bounding box center [526, 178] width 117 height 35
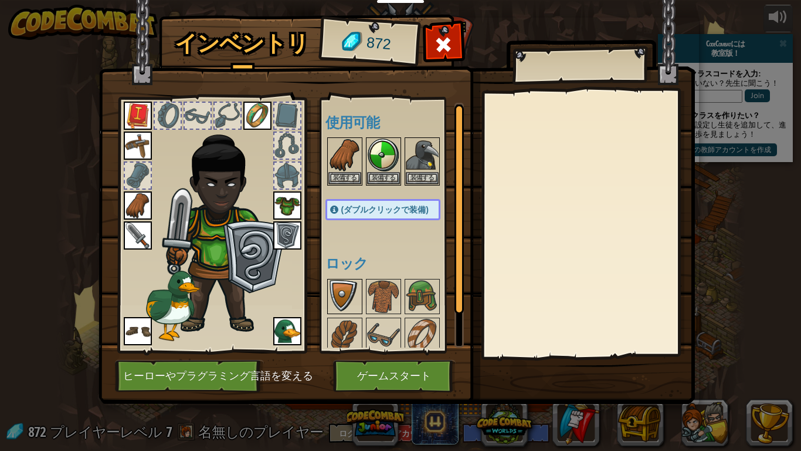
click at [349, 305] on img at bounding box center [345, 296] width 33 height 33
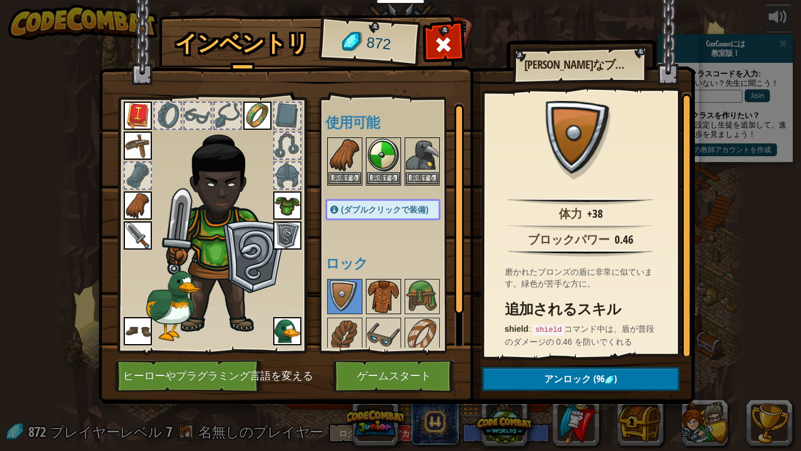
click at [388, 296] on img at bounding box center [383, 296] width 33 height 33
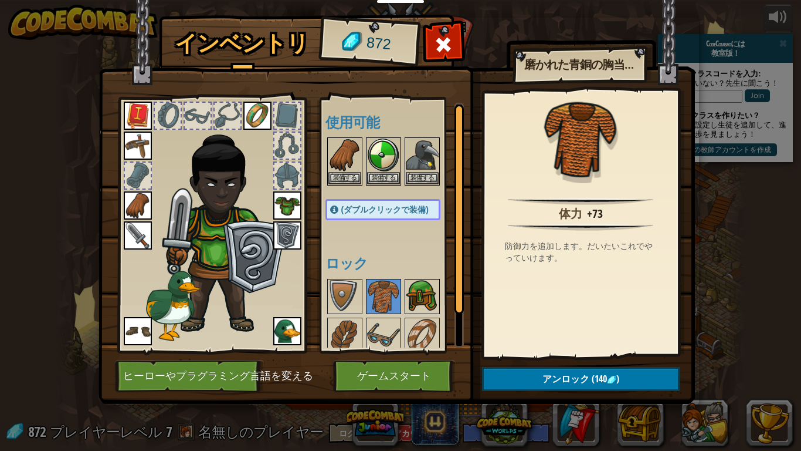
click at [439, 302] on div at bounding box center [422, 296] width 35 height 35
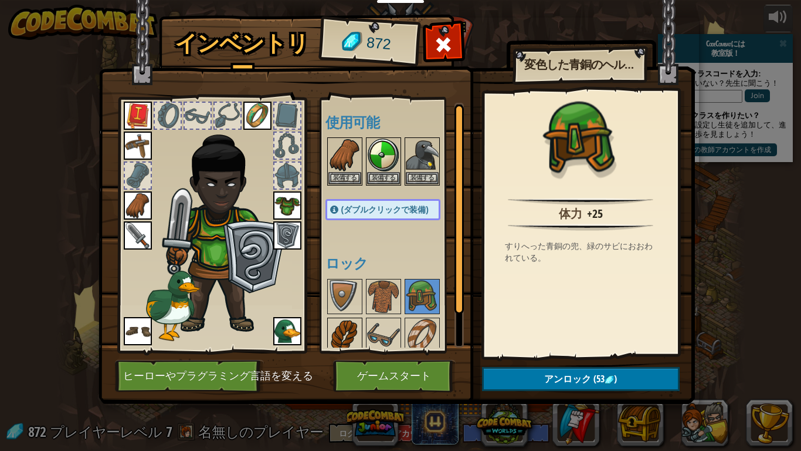
click at [346, 334] on img at bounding box center [345, 335] width 33 height 33
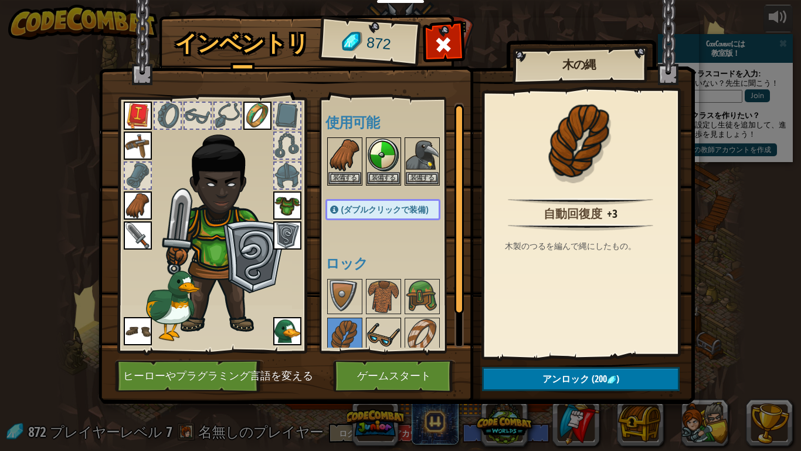
click at [390, 340] on img at bounding box center [383, 335] width 33 height 33
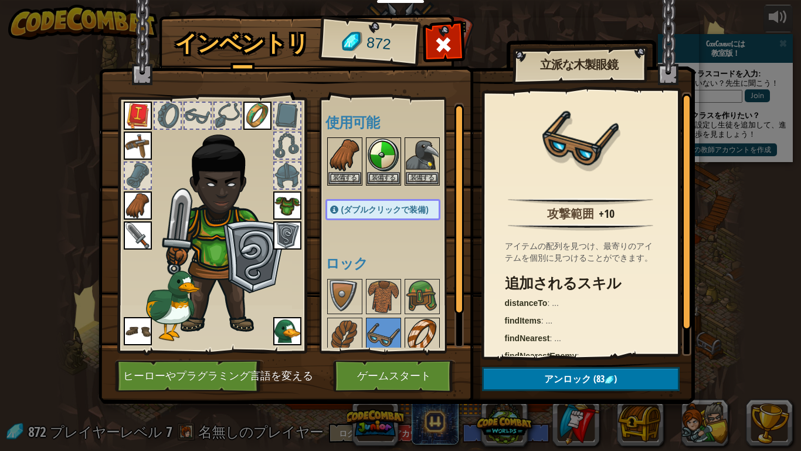
click at [429, 343] on img at bounding box center [422, 335] width 33 height 33
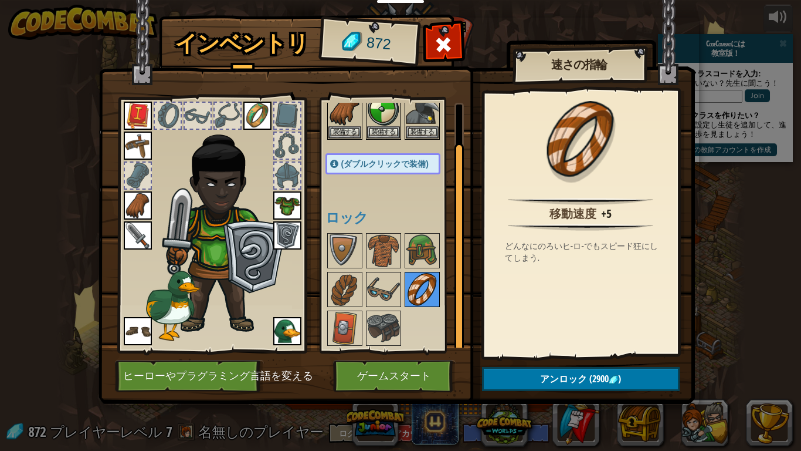
scroll to position [46, 0]
click at [349, 332] on img at bounding box center [345, 328] width 33 height 33
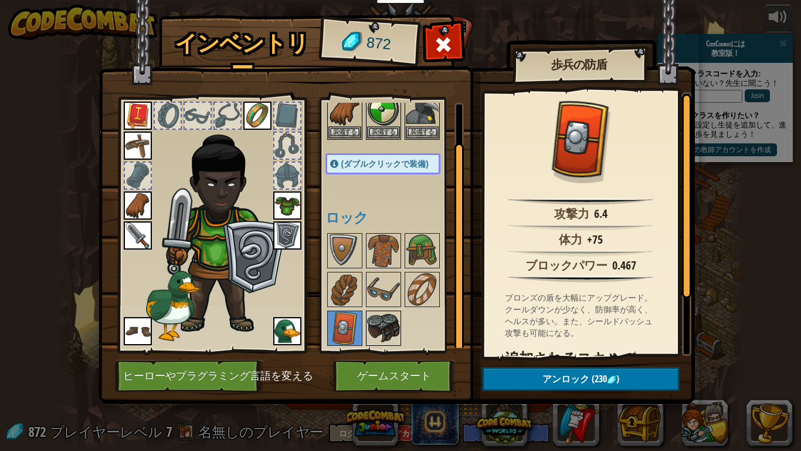
click at [388, 335] on img at bounding box center [383, 328] width 33 height 33
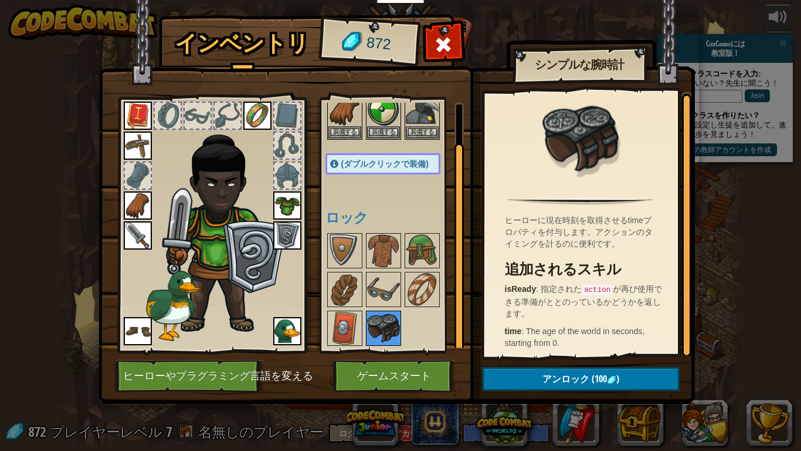
scroll to position [0, 0]
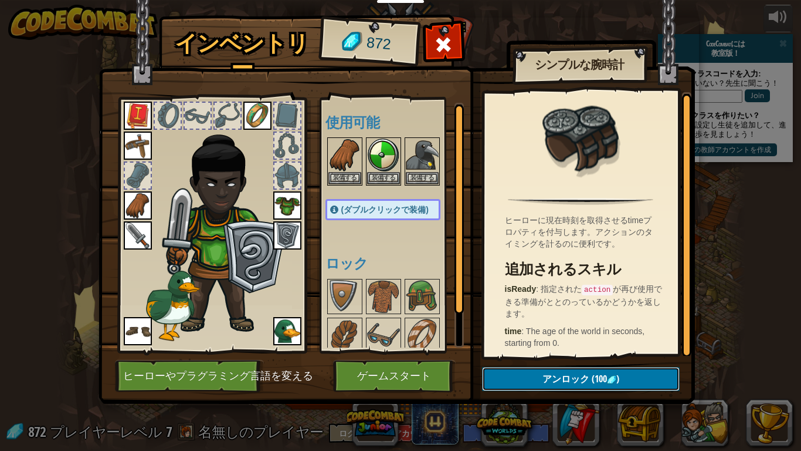
click at [532, 375] on button "アンロック (100 )" at bounding box center [581, 379] width 198 height 24
click at [514, 376] on button "ロックを解除？" at bounding box center [581, 379] width 198 height 24
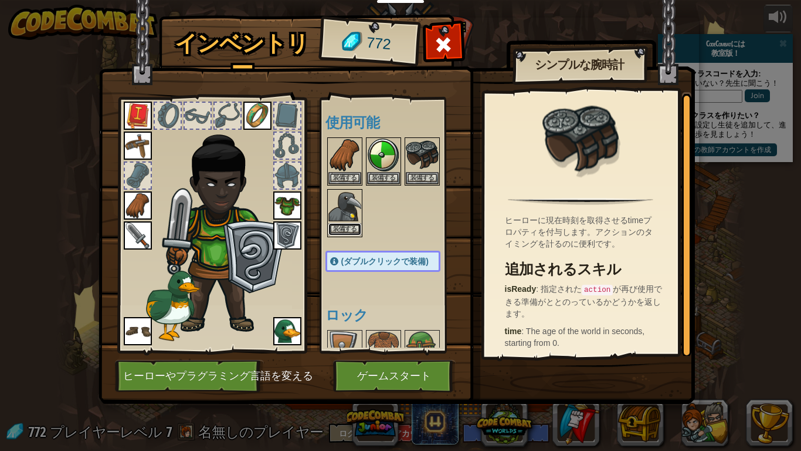
click at [350, 227] on button "装備する" at bounding box center [345, 229] width 33 height 12
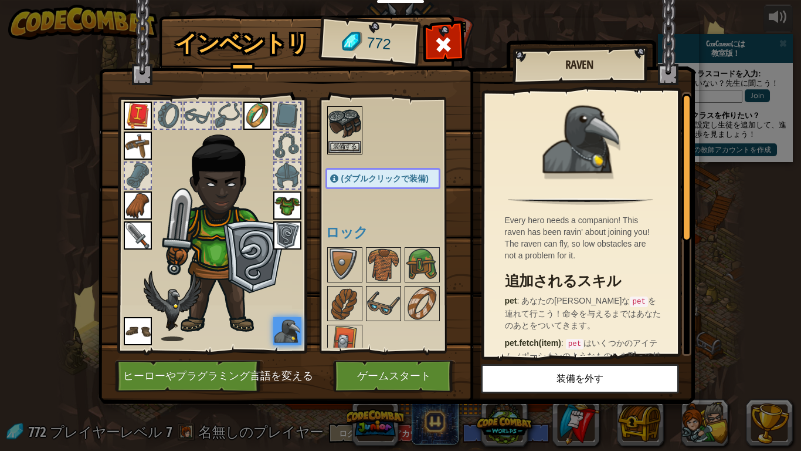
scroll to position [97, 0]
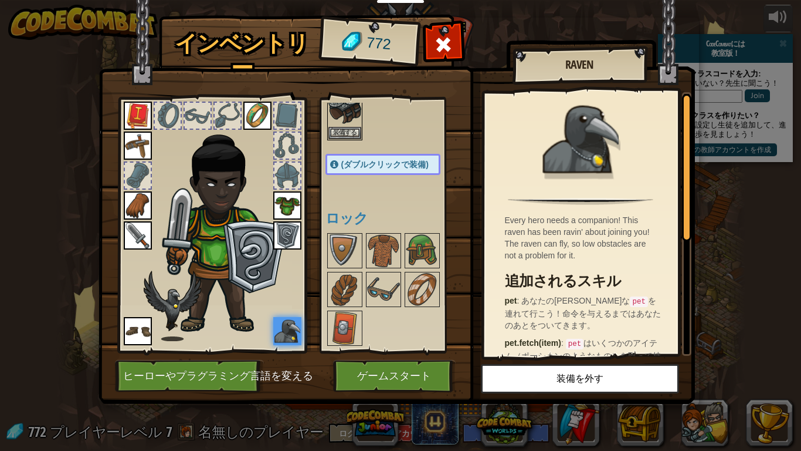
click at [425, 243] on img at bounding box center [422, 250] width 33 height 33
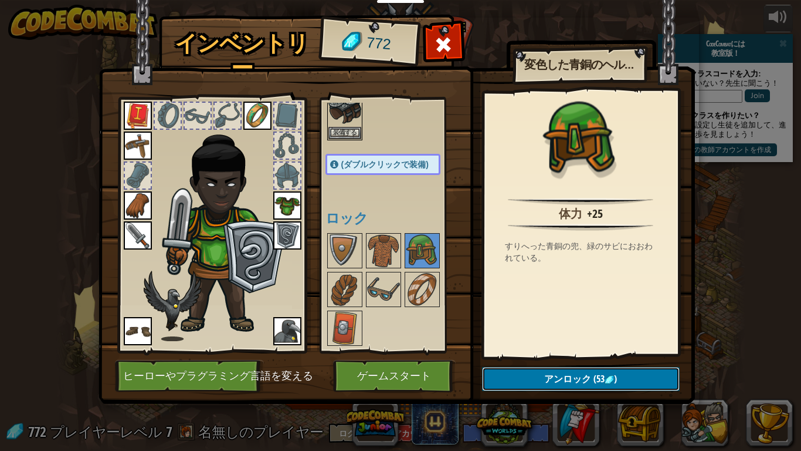
click at [642, 367] on button "アンロック (53 )" at bounding box center [581, 379] width 198 height 24
click at [642, 377] on button "ロックを解除？" at bounding box center [581, 379] width 198 height 24
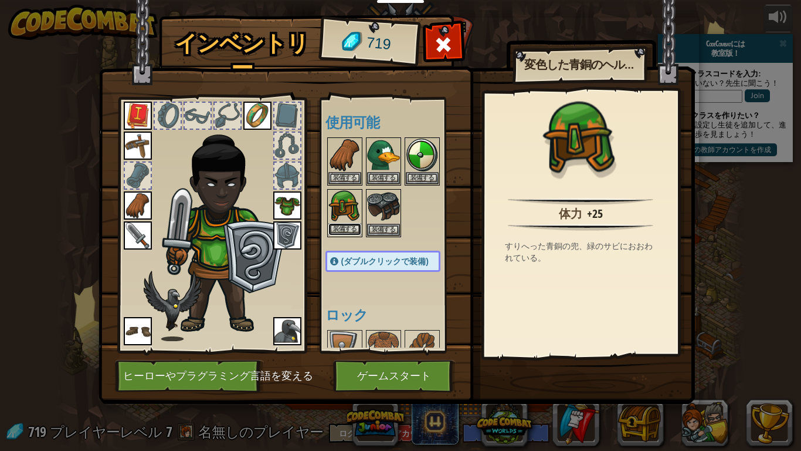
click at [348, 226] on button "装備する" at bounding box center [345, 229] width 33 height 12
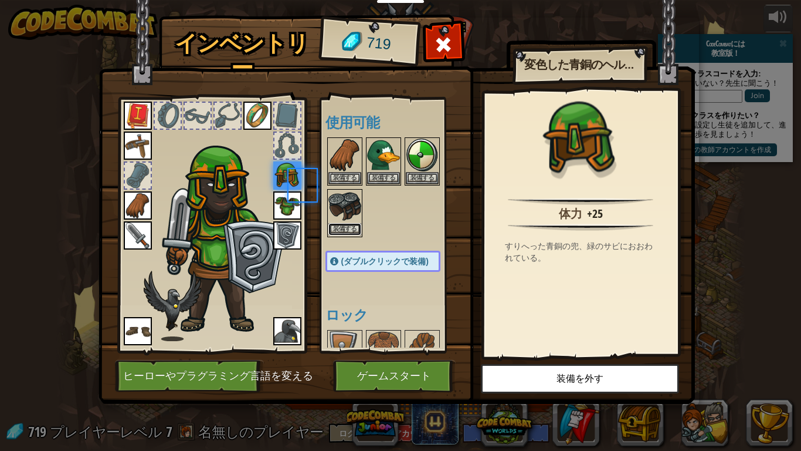
click at [343, 229] on button "装備する" at bounding box center [345, 229] width 33 height 12
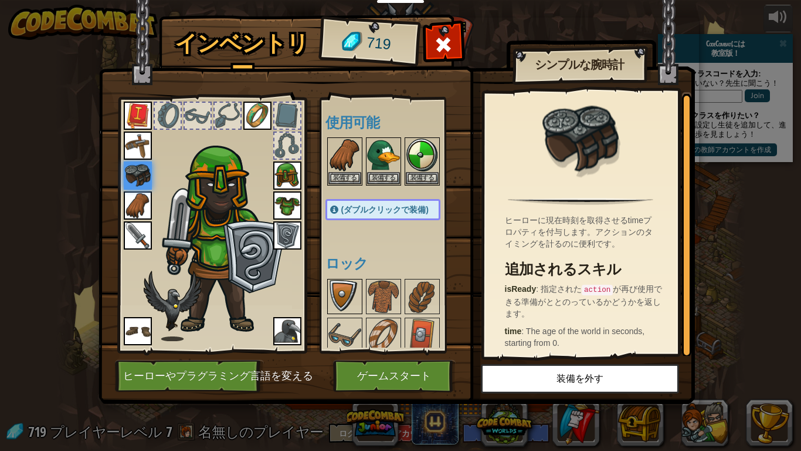
click at [349, 293] on img at bounding box center [345, 296] width 33 height 33
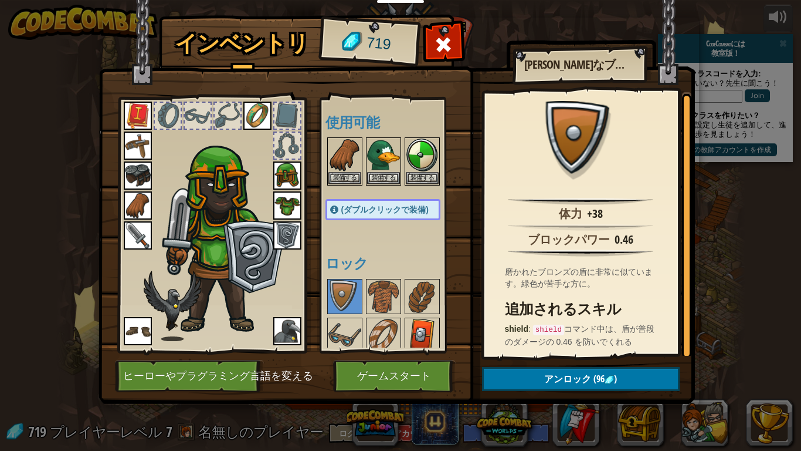
click at [416, 331] on img at bounding box center [422, 335] width 33 height 33
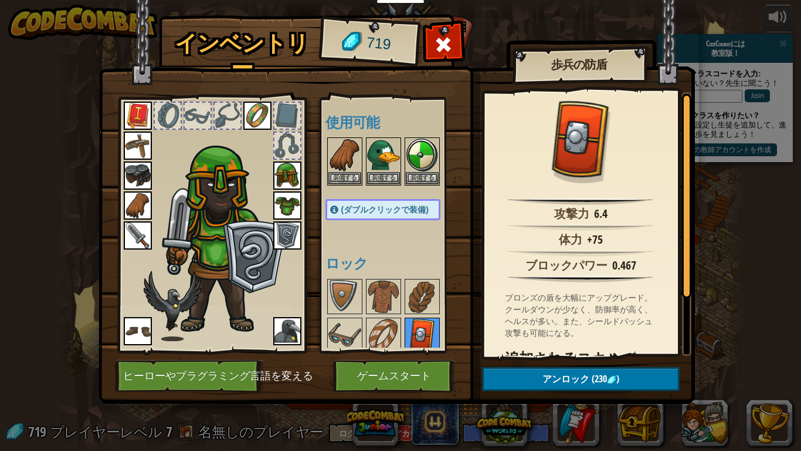
scroll to position [7, 0]
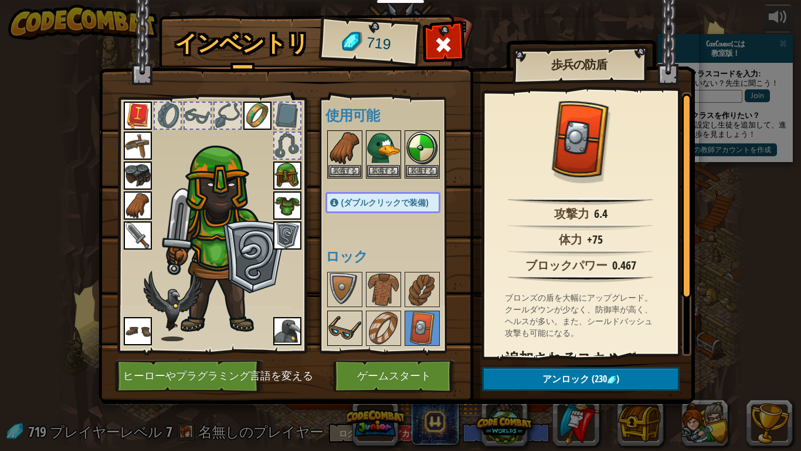
click at [353, 331] on img at bounding box center [345, 328] width 33 height 33
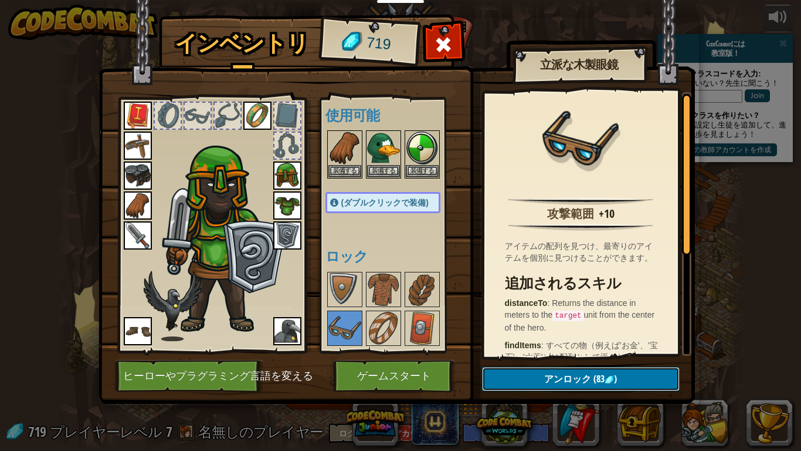
click at [551, 381] on span "アンロック" at bounding box center [567, 378] width 47 height 13
click at [547, 379] on button "ロックを解除？" at bounding box center [581, 379] width 198 height 24
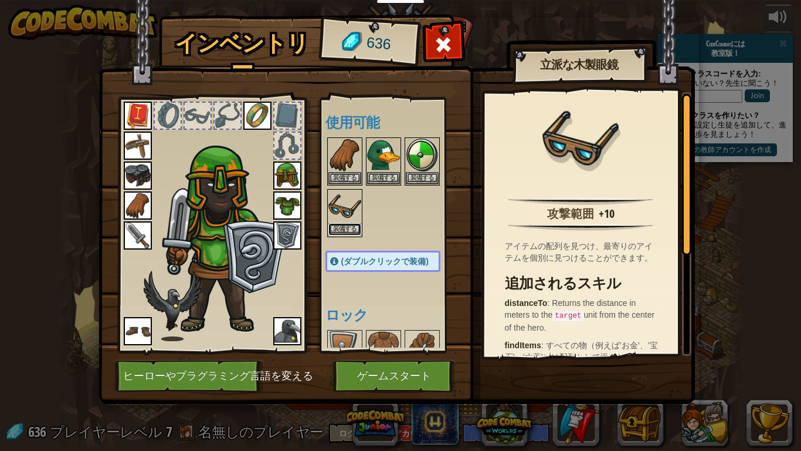
click at [351, 231] on button "装備する" at bounding box center [345, 229] width 33 height 12
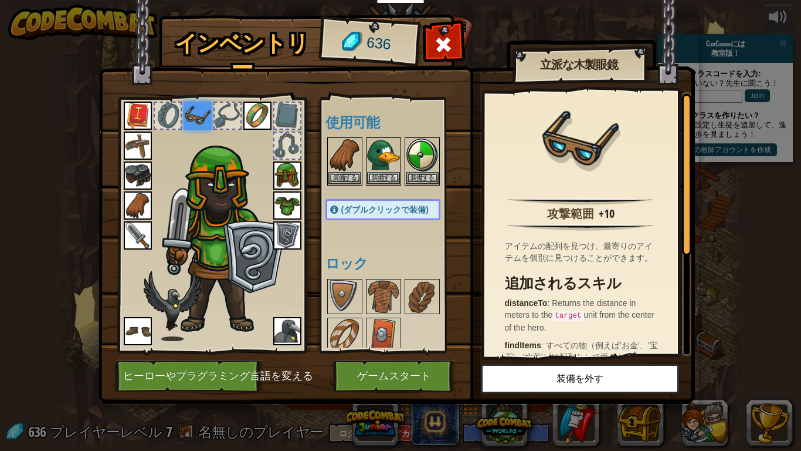
click at [194, 116] on img at bounding box center [198, 115] width 28 height 28
click at [200, 109] on img at bounding box center [198, 115] width 28 height 28
click at [388, 207] on span "(ダブルクリックで装備)" at bounding box center [384, 209] width 87 height 9
click at [390, 209] on span "(ダブルクリックで装備)" at bounding box center [384, 209] width 87 height 9
click at [401, 212] on span "(ダブルクリックで装備)" at bounding box center [384, 209] width 87 height 9
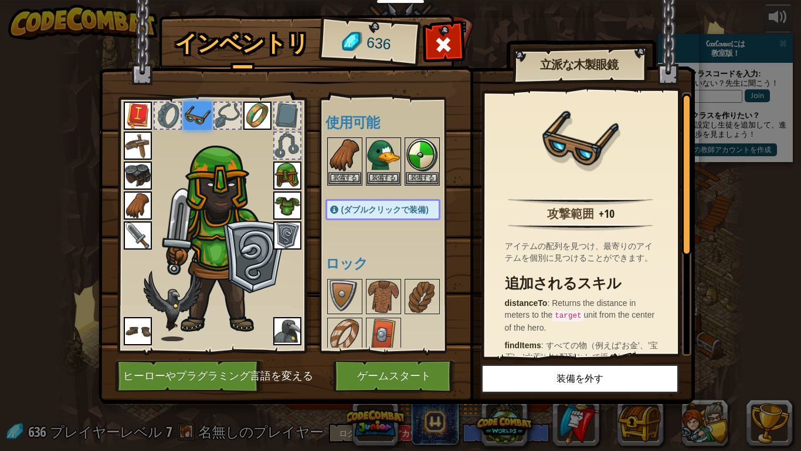
click at [401, 213] on span "(ダブルクリックで装備)" at bounding box center [384, 209] width 87 height 9
click at [423, 177] on button "装備する" at bounding box center [422, 177] width 33 height 12
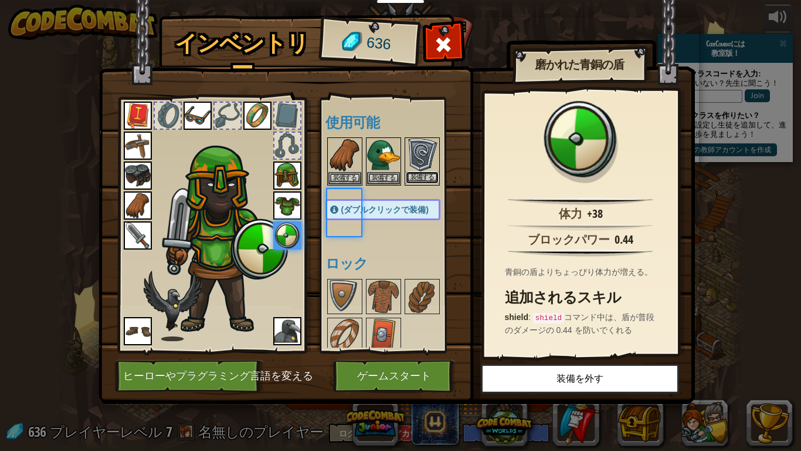
click at [422, 178] on button "装備する" at bounding box center [422, 177] width 33 height 12
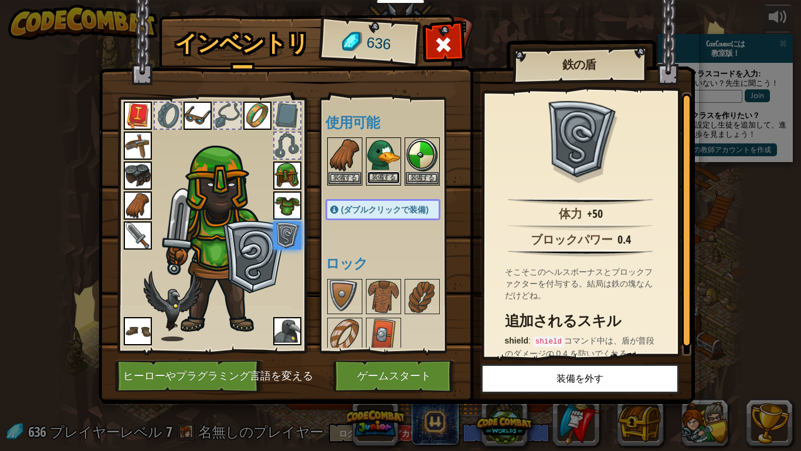
click at [389, 175] on button "装備する" at bounding box center [383, 177] width 33 height 12
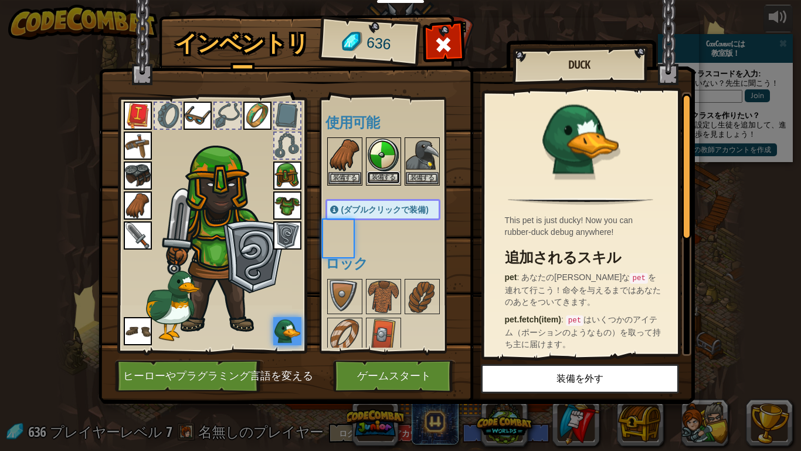
click at [385, 180] on button "装備する" at bounding box center [383, 177] width 33 height 12
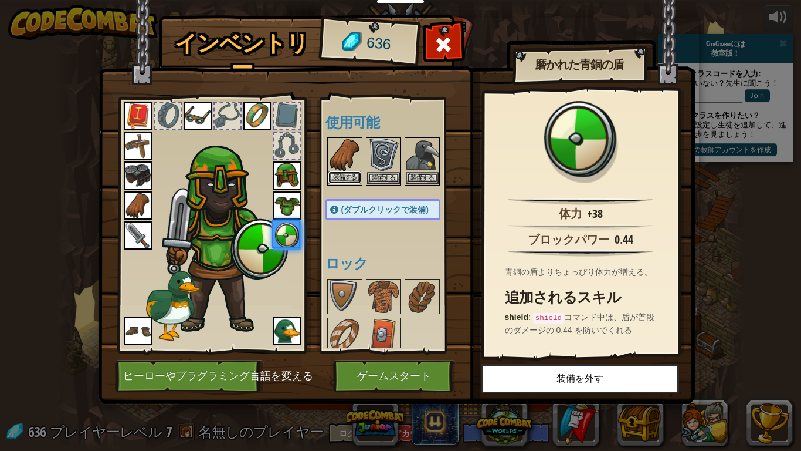
click at [347, 176] on button "装備する" at bounding box center [345, 177] width 33 height 12
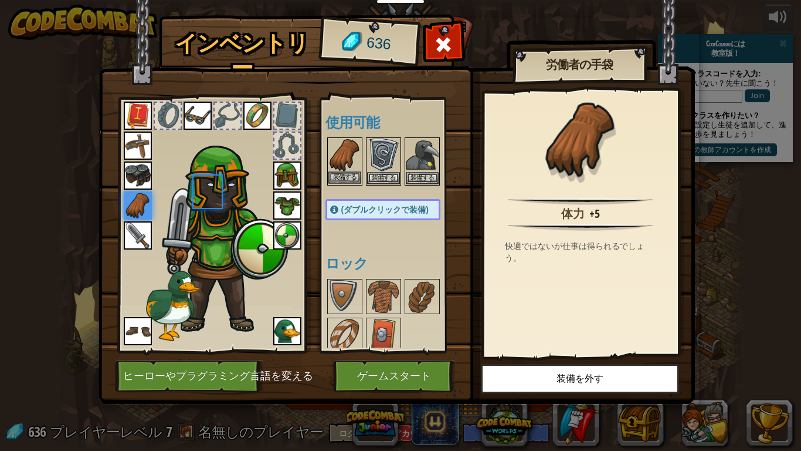
click at [347, 184] on div "装備する" at bounding box center [344, 161] width 35 height 48
click at [424, 174] on button "装備する" at bounding box center [422, 177] width 33 height 12
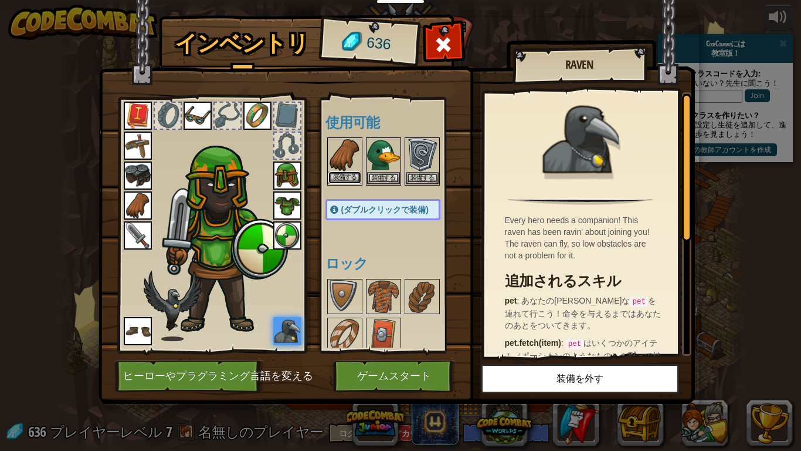
click at [347, 175] on button "装備する" at bounding box center [345, 177] width 33 height 12
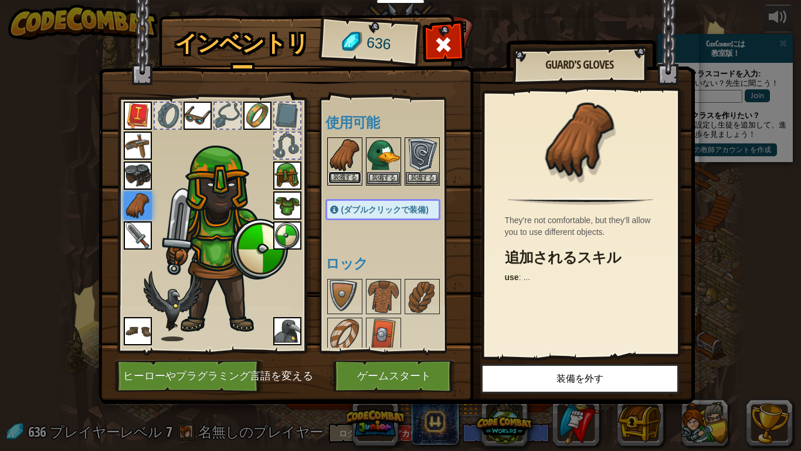
click at [350, 181] on button "装備する" at bounding box center [345, 177] width 33 height 12
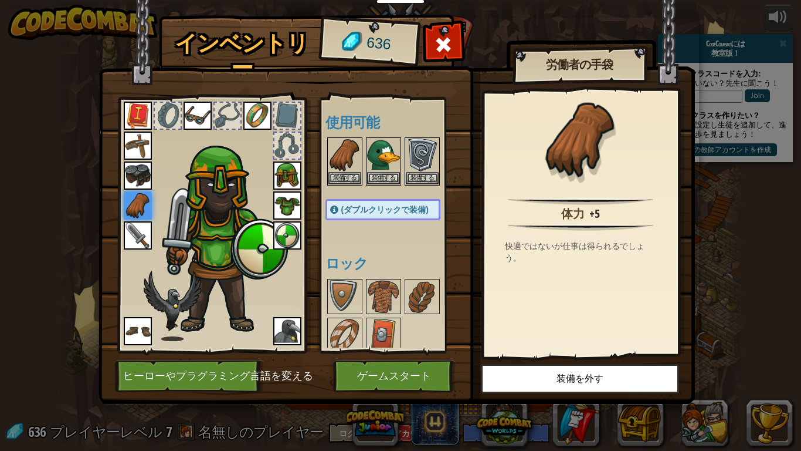
click at [259, 114] on img at bounding box center [257, 115] width 28 height 28
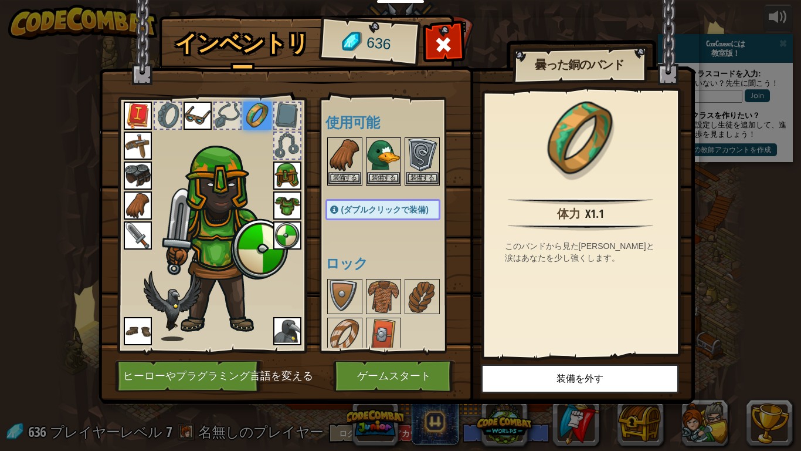
click at [208, 119] on img at bounding box center [198, 115] width 28 height 28
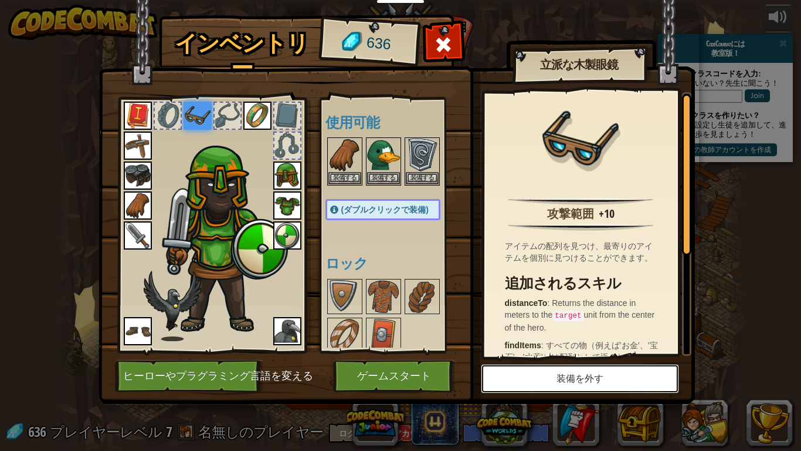
click at [522, 386] on button "装備を外す" at bounding box center [580, 378] width 198 height 29
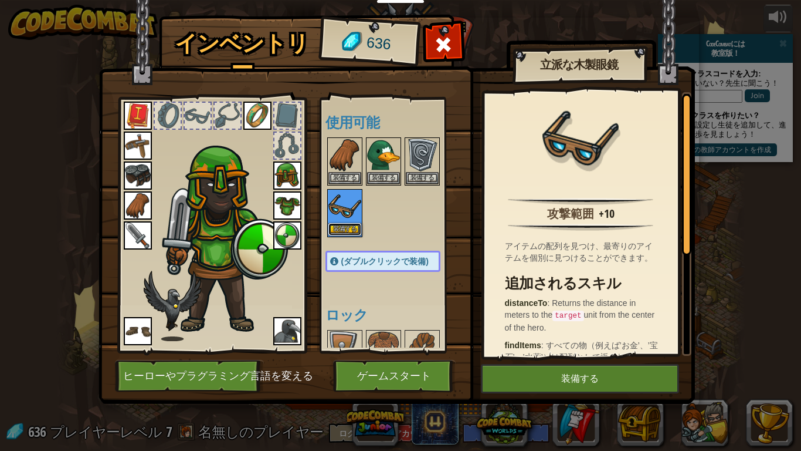
click at [349, 228] on button "装備する" at bounding box center [345, 229] width 33 height 12
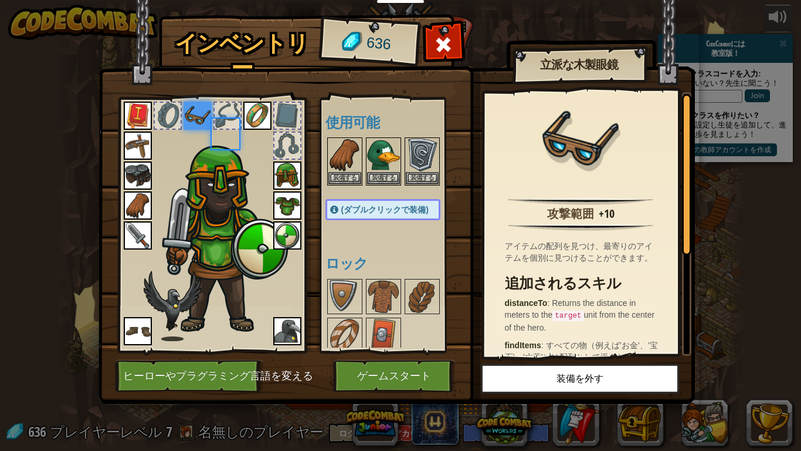
click at [348, 229] on div "使用可能 装備する 装備する 装備する 装備する 装備する 装備する 装備する 装備する 装備する 装備する 装備する 装備する 装備する 装備する (ダブル…" at bounding box center [395, 225] width 138 height 245
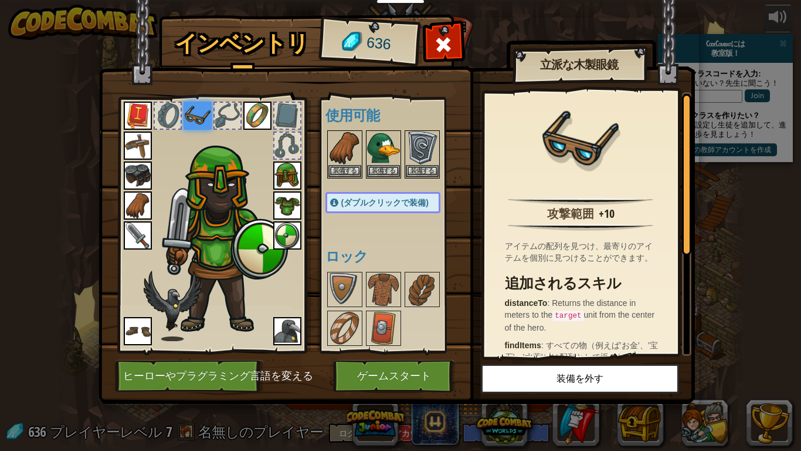
scroll to position [6, 0]
click at [425, 289] on img at bounding box center [422, 289] width 33 height 33
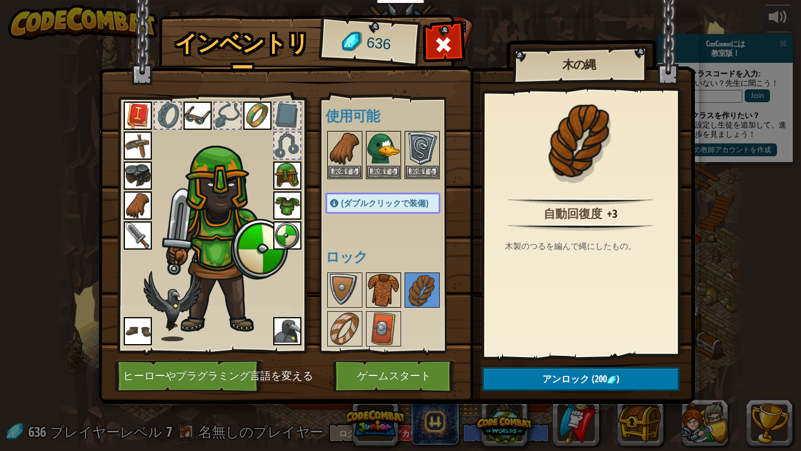
click at [386, 293] on img at bounding box center [383, 289] width 33 height 33
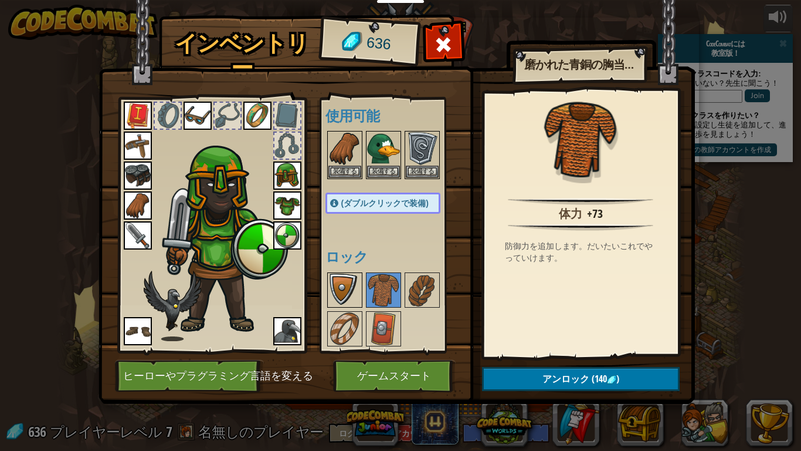
click at [350, 299] on img at bounding box center [345, 289] width 33 height 33
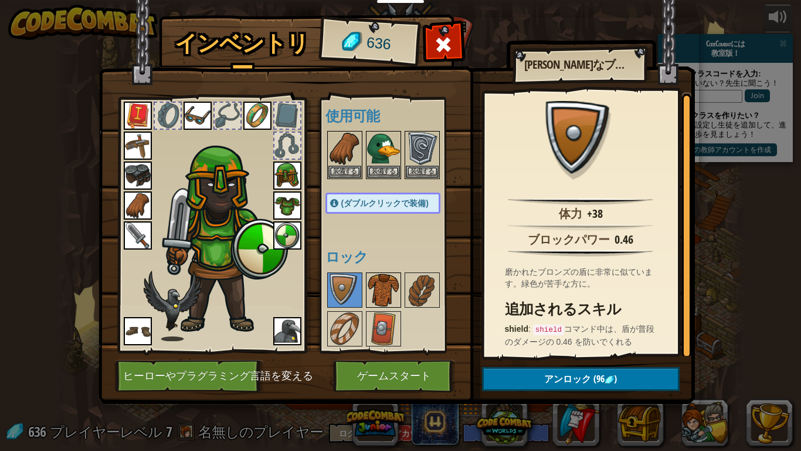
click at [372, 302] on img at bounding box center [383, 289] width 33 height 33
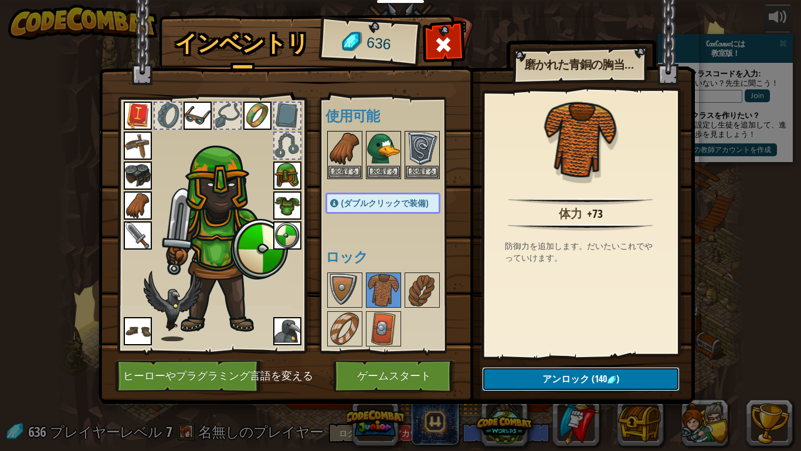
click at [538, 377] on button "アンロック (140 )" at bounding box center [581, 379] width 198 height 24
click at [524, 373] on button "ロックを解除？" at bounding box center [581, 379] width 198 height 24
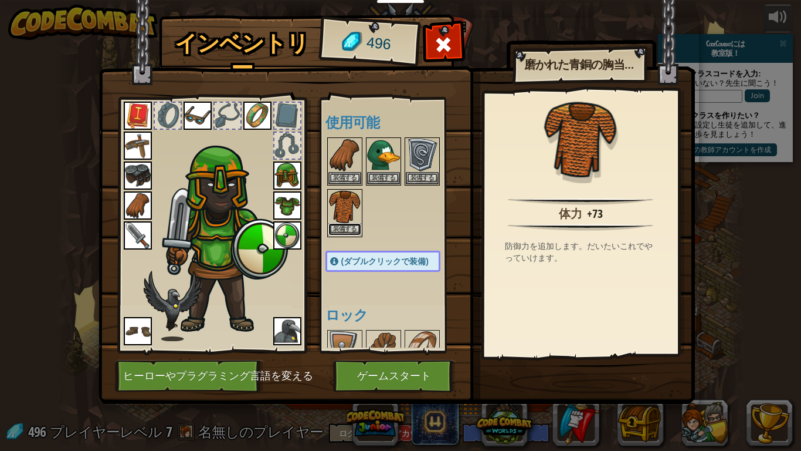
click at [349, 229] on button "装備する" at bounding box center [345, 229] width 33 height 12
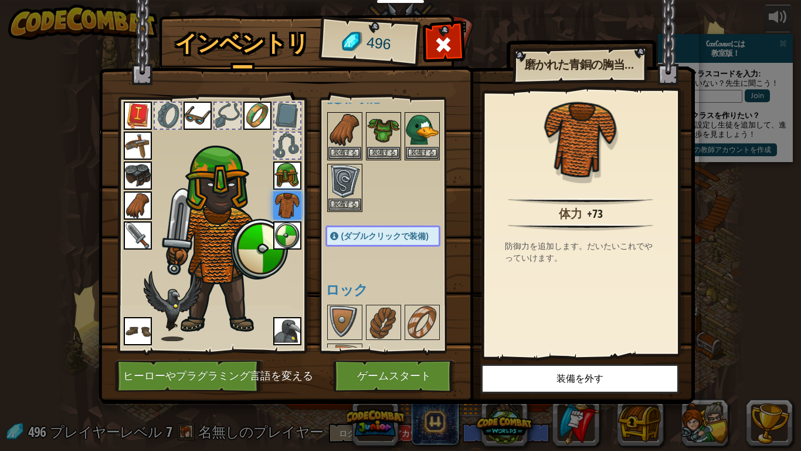
scroll to position [58, 0]
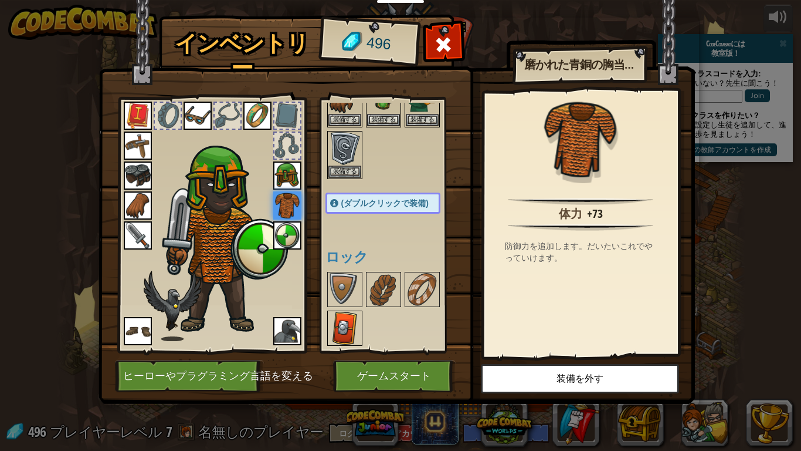
click at [346, 325] on img at bounding box center [345, 328] width 33 height 33
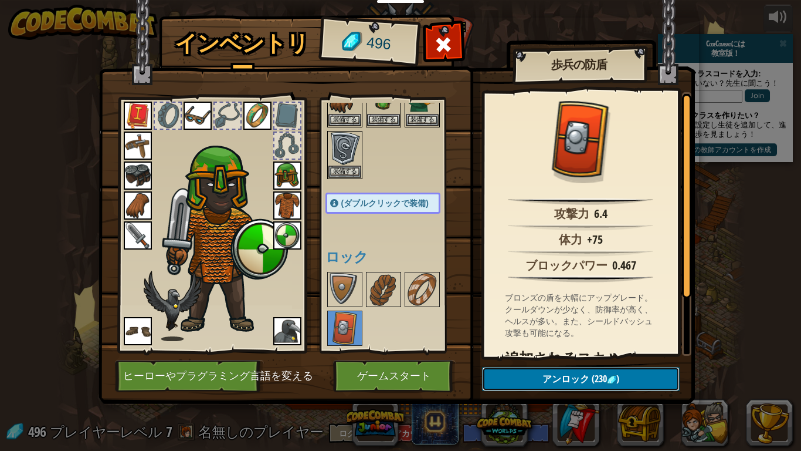
click at [530, 377] on button "アンロック (230 )" at bounding box center [581, 379] width 198 height 24
click at [513, 385] on button "ロックを解除？" at bounding box center [581, 379] width 198 height 24
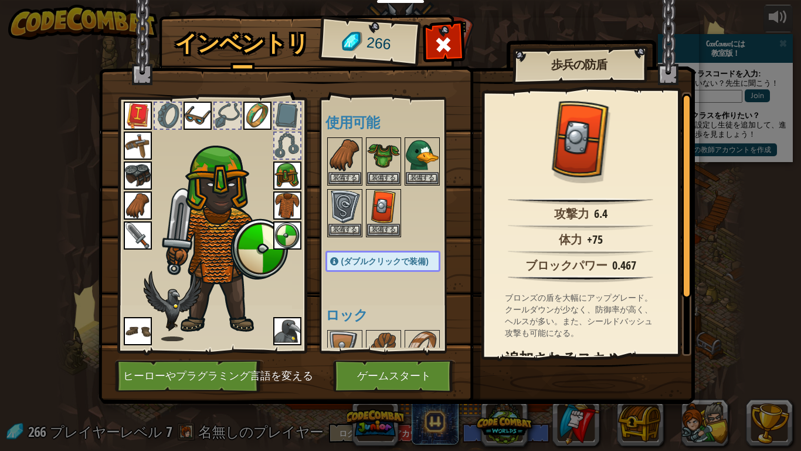
click at [420, 258] on span "(ダブルクリックで装備)" at bounding box center [384, 260] width 87 height 9
click at [389, 228] on button "装備する" at bounding box center [383, 229] width 33 height 12
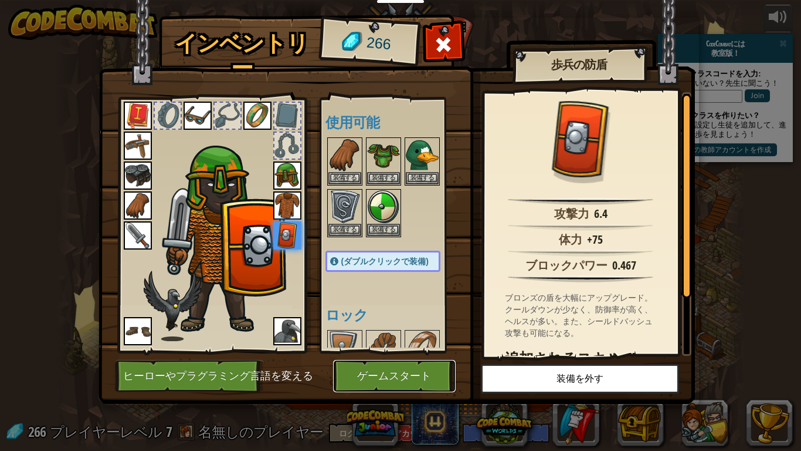
click at [413, 372] on button "ゲームスタート" at bounding box center [394, 376] width 123 height 32
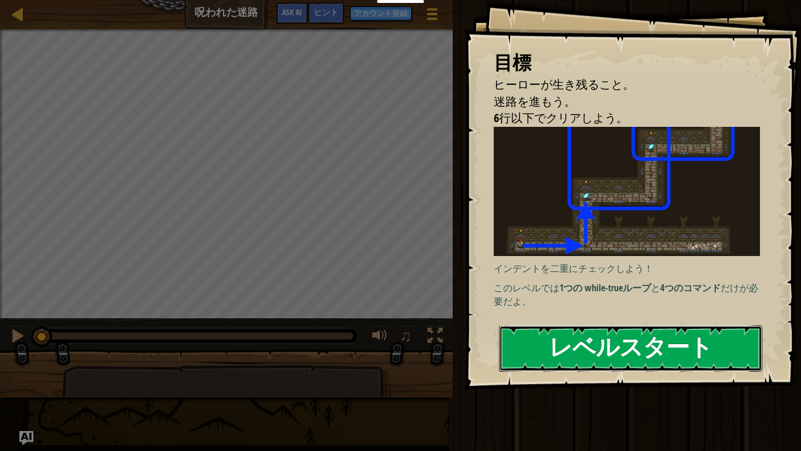
click at [712, 358] on button "レベルスタート" at bounding box center [630, 348] width 263 height 46
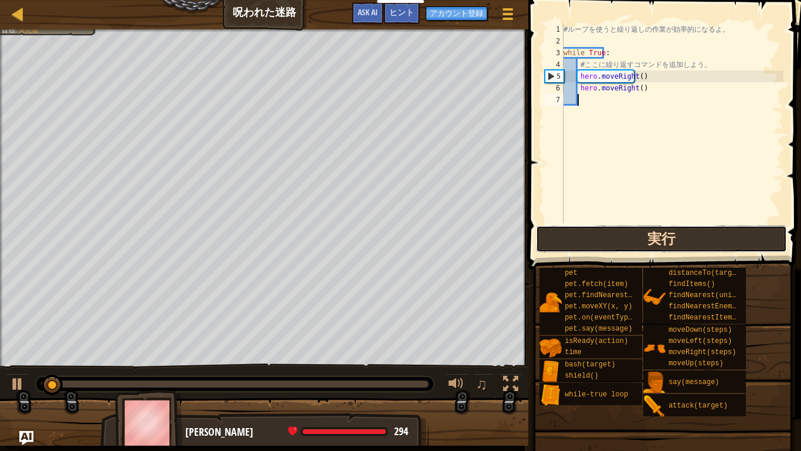
click at [742, 241] on button "実行" at bounding box center [661, 238] width 251 height 27
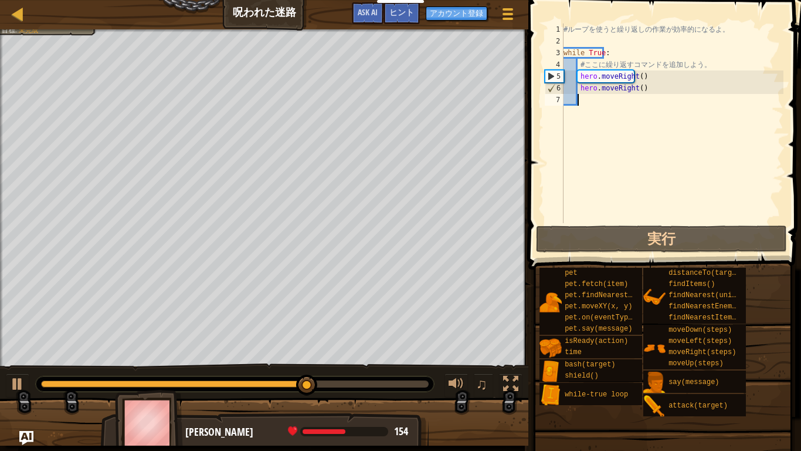
click at [391, 382] on div at bounding box center [235, 383] width 388 height 7
click at [421, 385] on div "0:27.0 今: 0:20.7 最大: 0:29.9" at bounding box center [235, 383] width 388 height 7
click at [588, 103] on div "# ル ー プ を 使 う と 繰 り 返 [PERSON_NAME] 作 業 が 効 率 的 に な る よ 。 while True : # こ こ に …" at bounding box center [672, 134] width 222 height 223
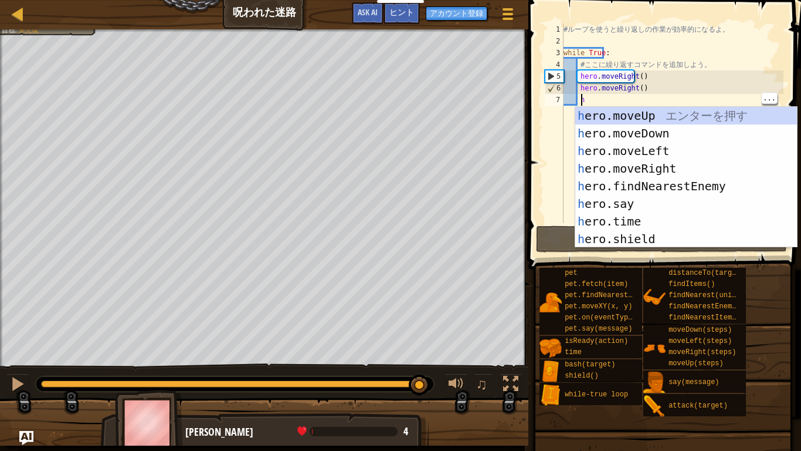
type textarea "h"
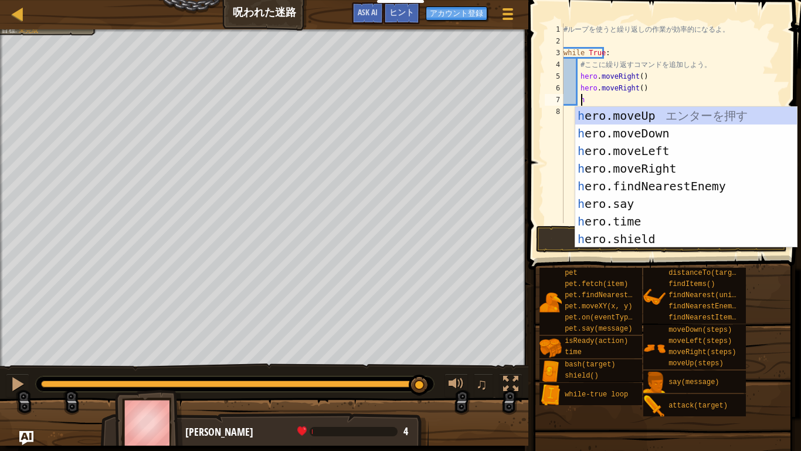
click at [649, 151] on div "h ero.moveUp エ ン タ ー を 押 す h ero.moveDown エ ン タ ー を 押 す h ero.moveLeft エ ン タ ー …" at bounding box center [686, 195] width 222 height 176
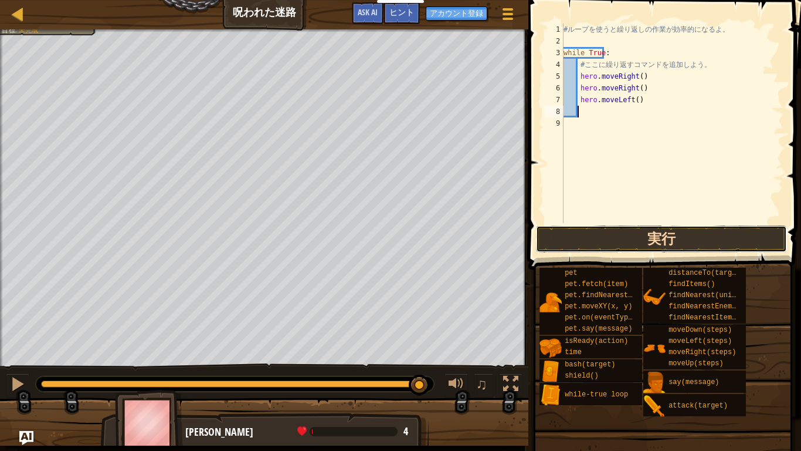
click at [692, 233] on button "実行" at bounding box center [661, 238] width 251 height 27
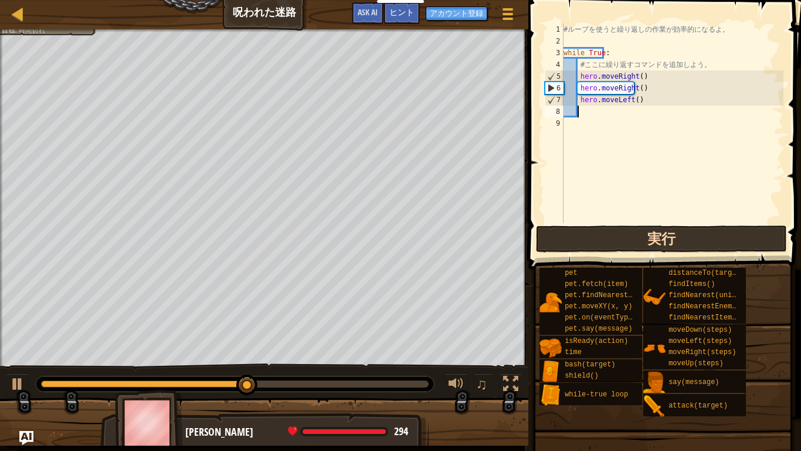
type textarea "h"
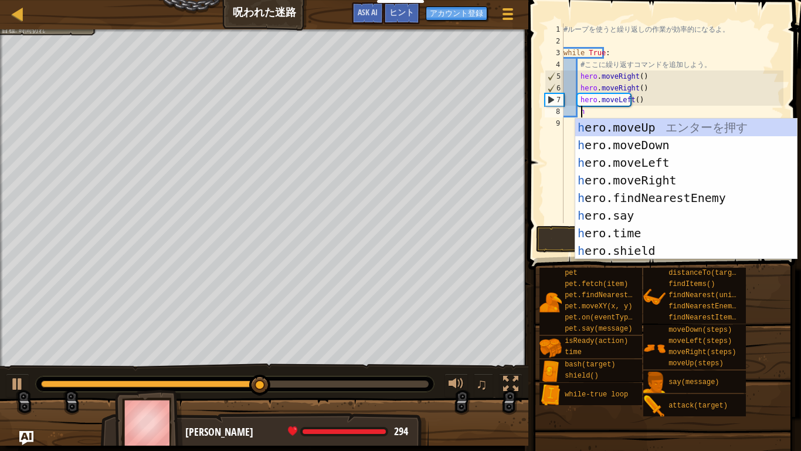
click at [664, 135] on div "h ero.moveUp エ ン タ ー を 押 す h ero.moveDown エ ン タ ー を 押 す h ero.moveLeft エ ン タ ー …" at bounding box center [686, 207] width 222 height 176
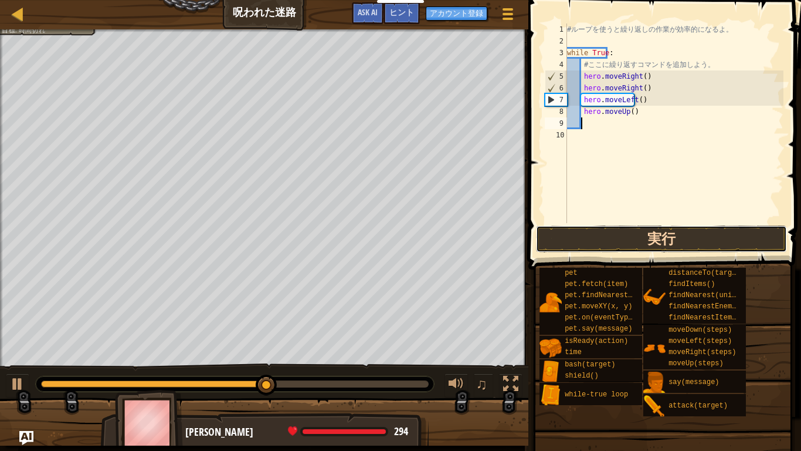
click at [666, 249] on button "実行" at bounding box center [661, 238] width 251 height 27
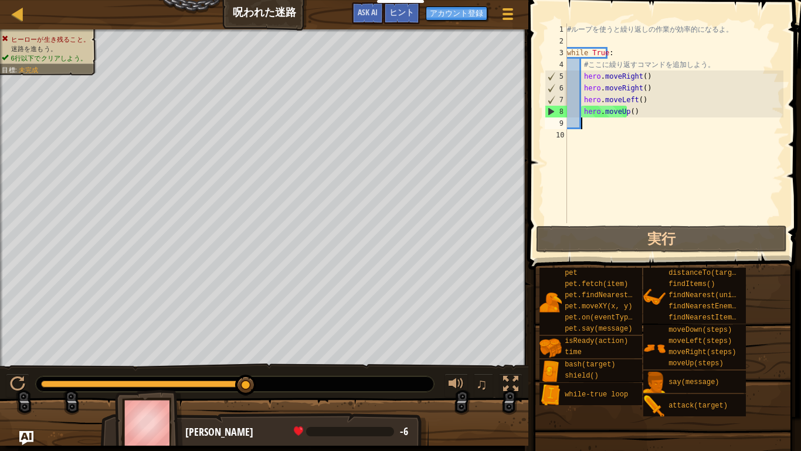
click at [630, 114] on div "# ル ー プ を 使 う と 繰 り 返 [PERSON_NAME] 作 業 が 効 率 的 に な る よ 。 while True : # こ こ に …" at bounding box center [674, 134] width 219 height 223
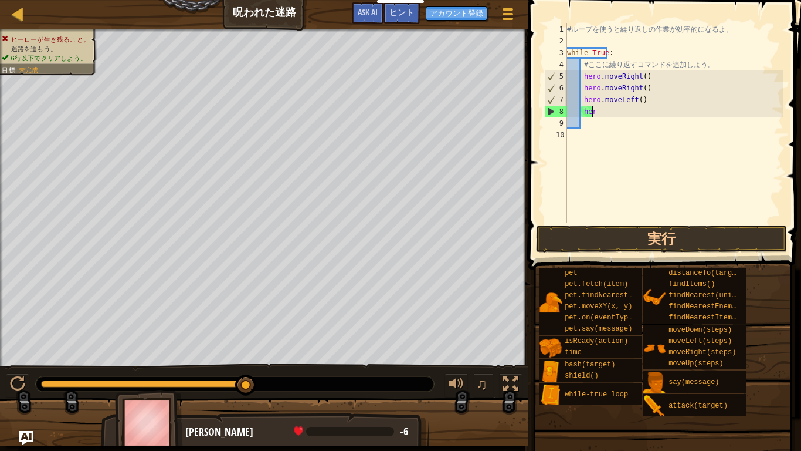
type textarea "h"
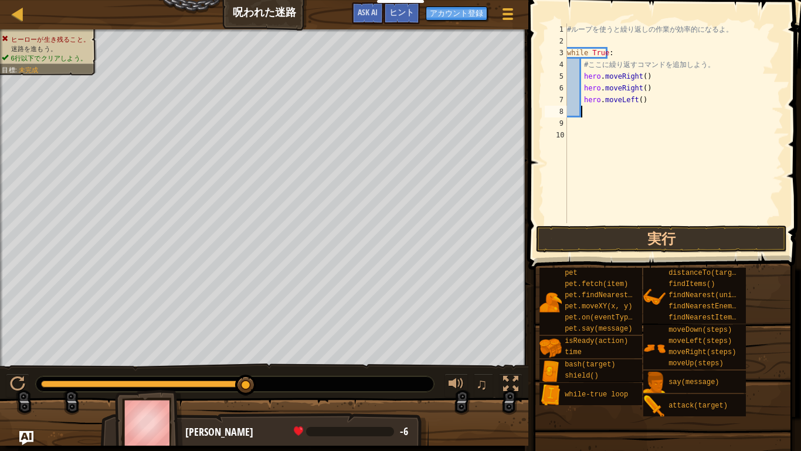
type textarea "h"
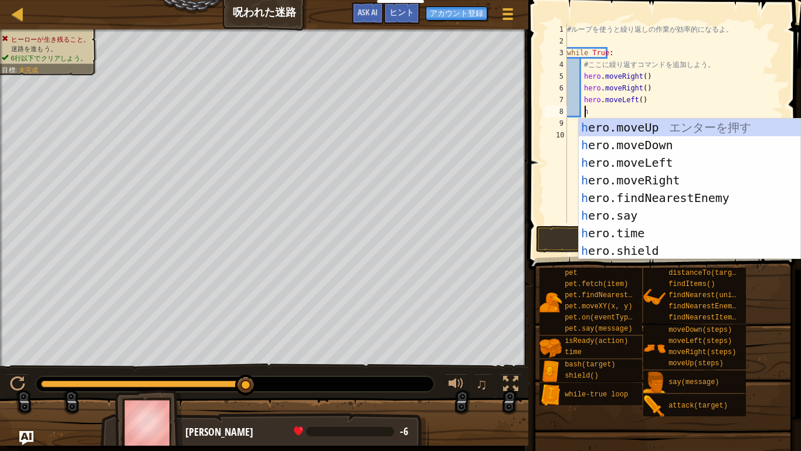
click at [662, 162] on div "h ero.moveUp エ ン タ ー を 押 す h ero.moveDown エ ン タ ー を 押 す h ero.moveLeft エ ン タ ー …" at bounding box center [690, 207] width 222 height 176
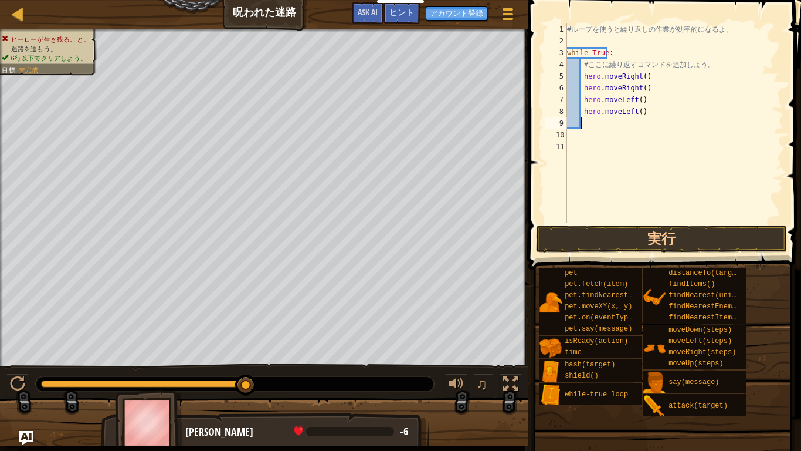
type textarea "h"
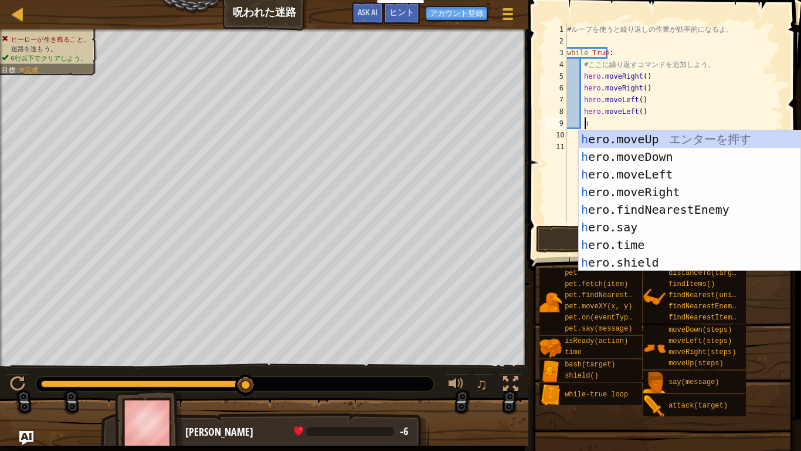
click at [666, 140] on div "h ero.moveUp エ ン タ ー を 押 す h ero.moveDown エ ン タ ー を 押 す h ero.moveLeft エ ン タ ー …" at bounding box center [690, 218] width 222 height 176
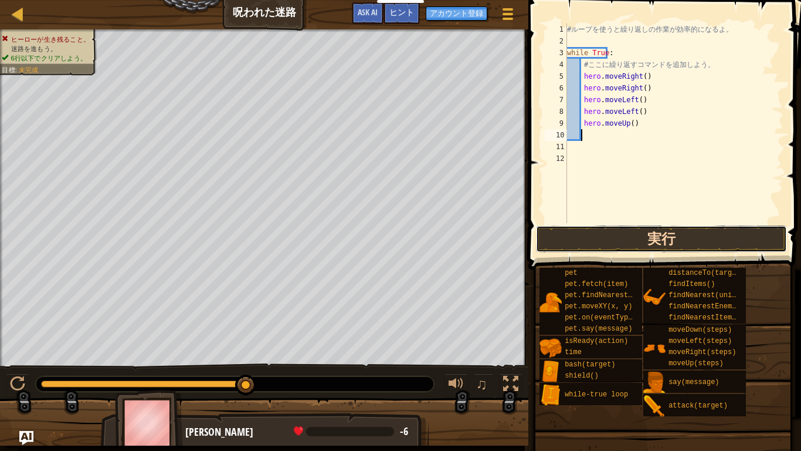
click at [717, 237] on button "実行" at bounding box center [661, 238] width 251 height 27
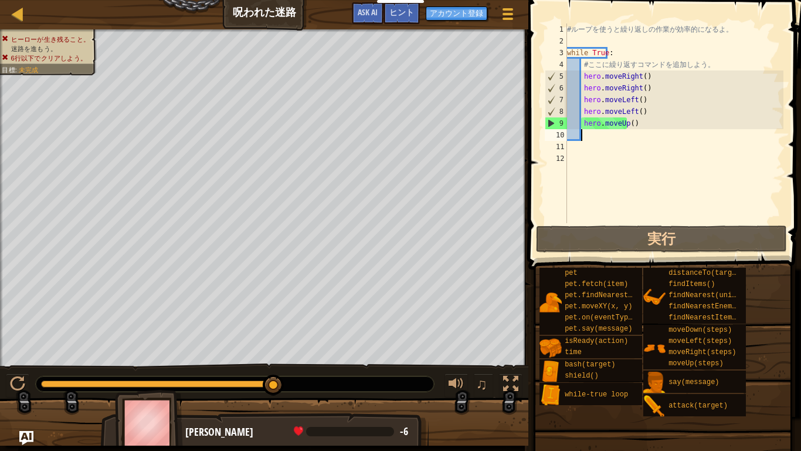
click at [645, 106] on div "# ル ー プ を 使 う と 繰 り 返 [PERSON_NAME] 作 業 が 効 率 的 に な る よ 。 while True : # こ こ に …" at bounding box center [674, 134] width 219 height 223
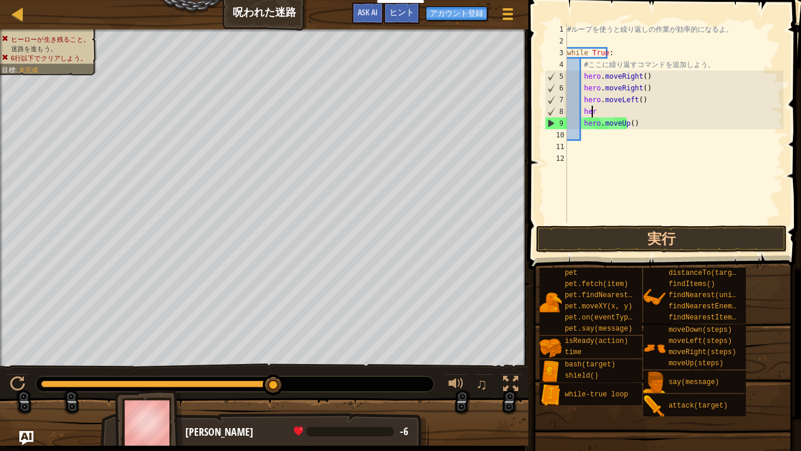
type textarea "h"
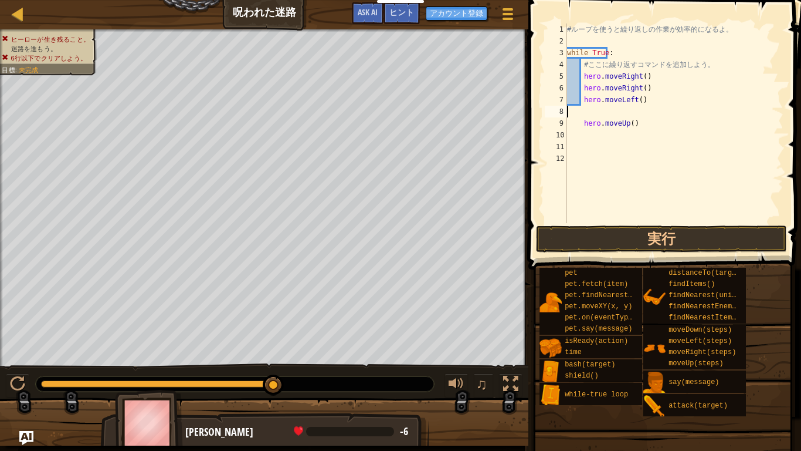
scroll to position [5, 0]
type textarea "h"
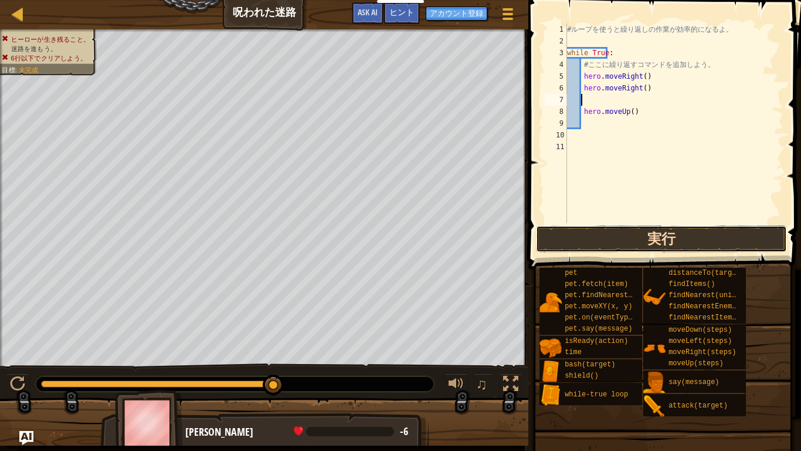
click at [710, 232] on button "実行" at bounding box center [661, 238] width 251 height 27
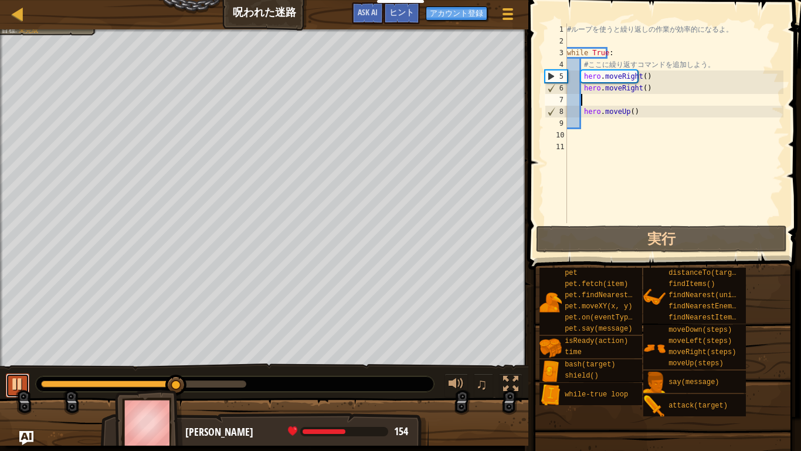
click at [23, 382] on div at bounding box center [17, 383] width 15 height 15
